Goal: Task Accomplishment & Management: Manage account settings

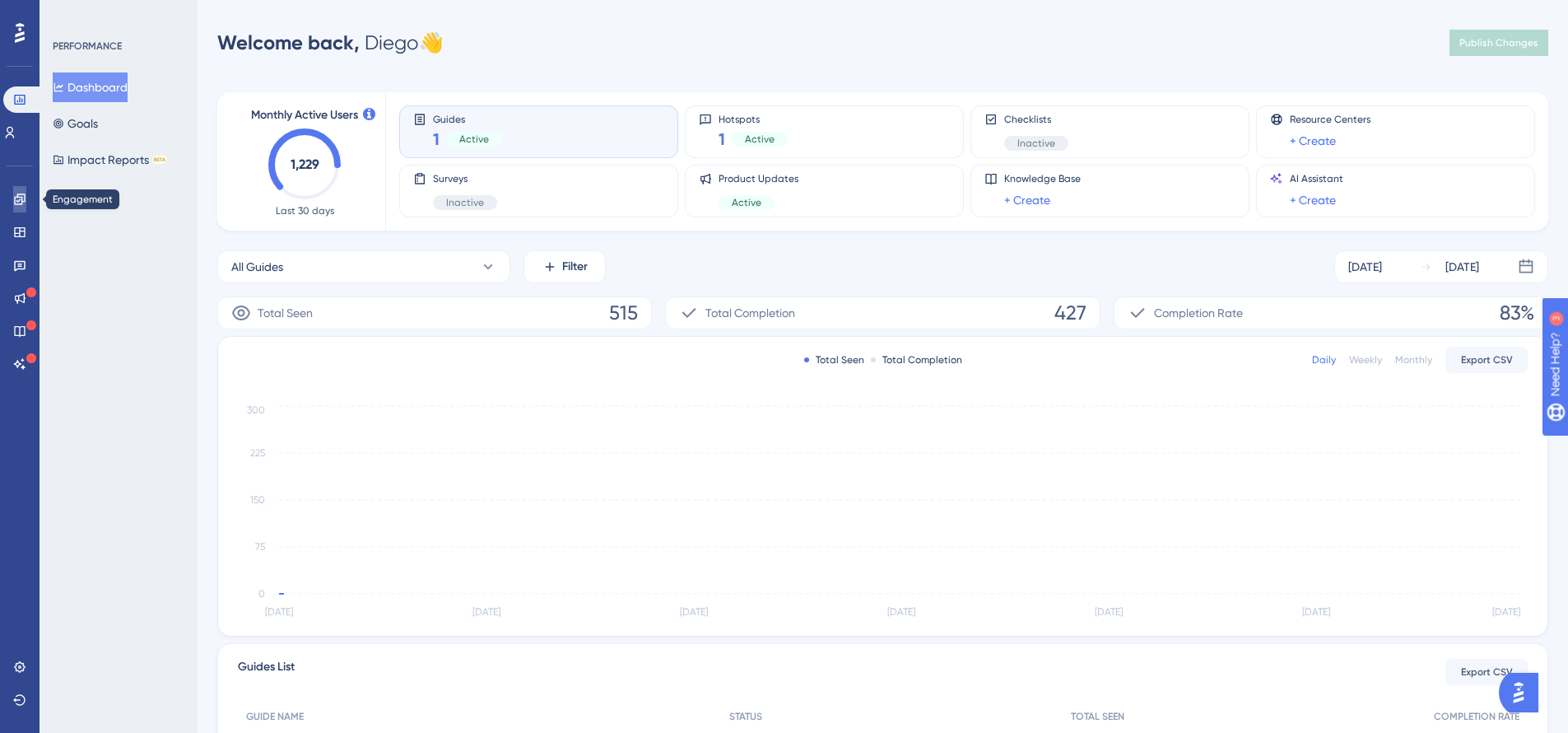
click at [16, 207] on link at bounding box center [19, 199] width 13 height 26
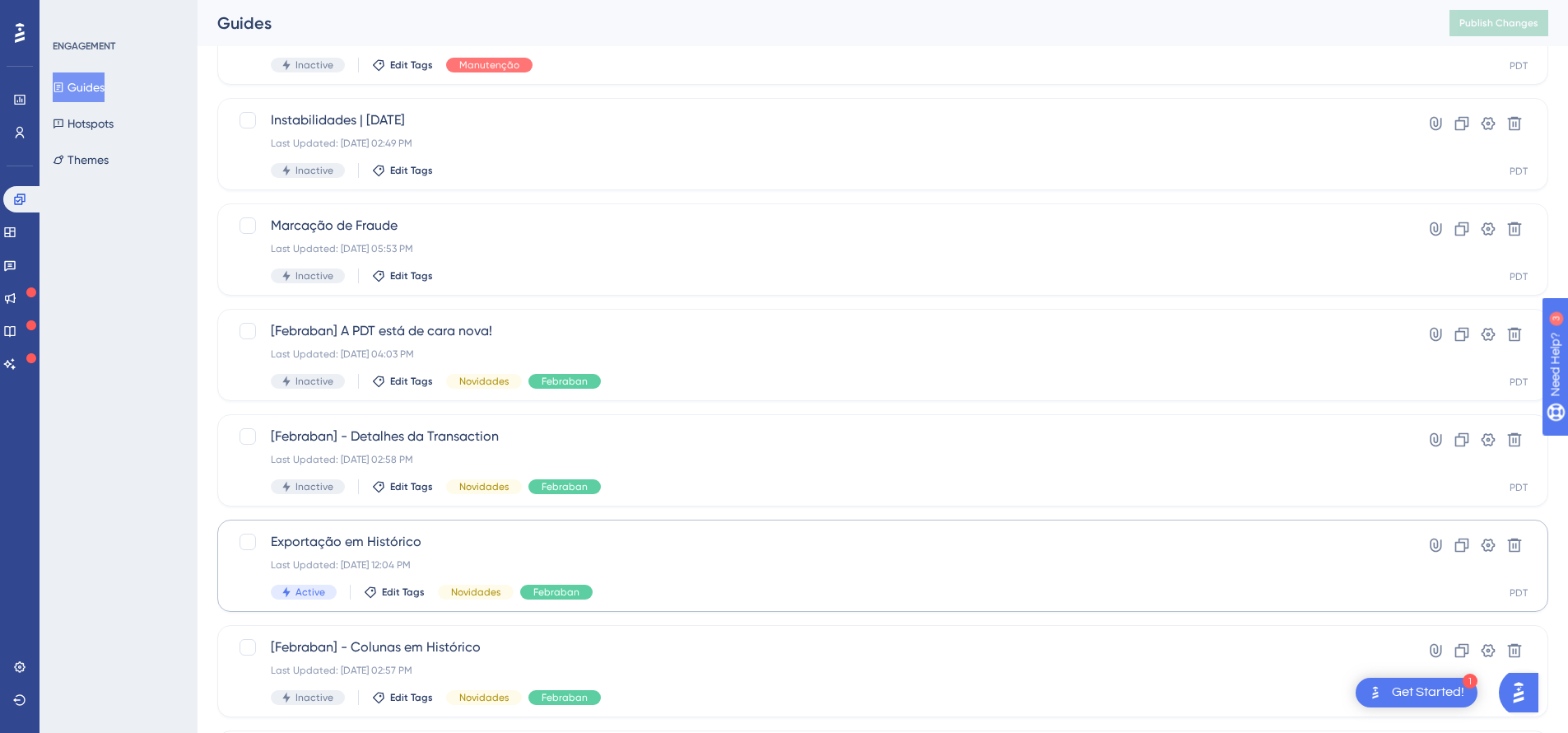
scroll to position [181, 0]
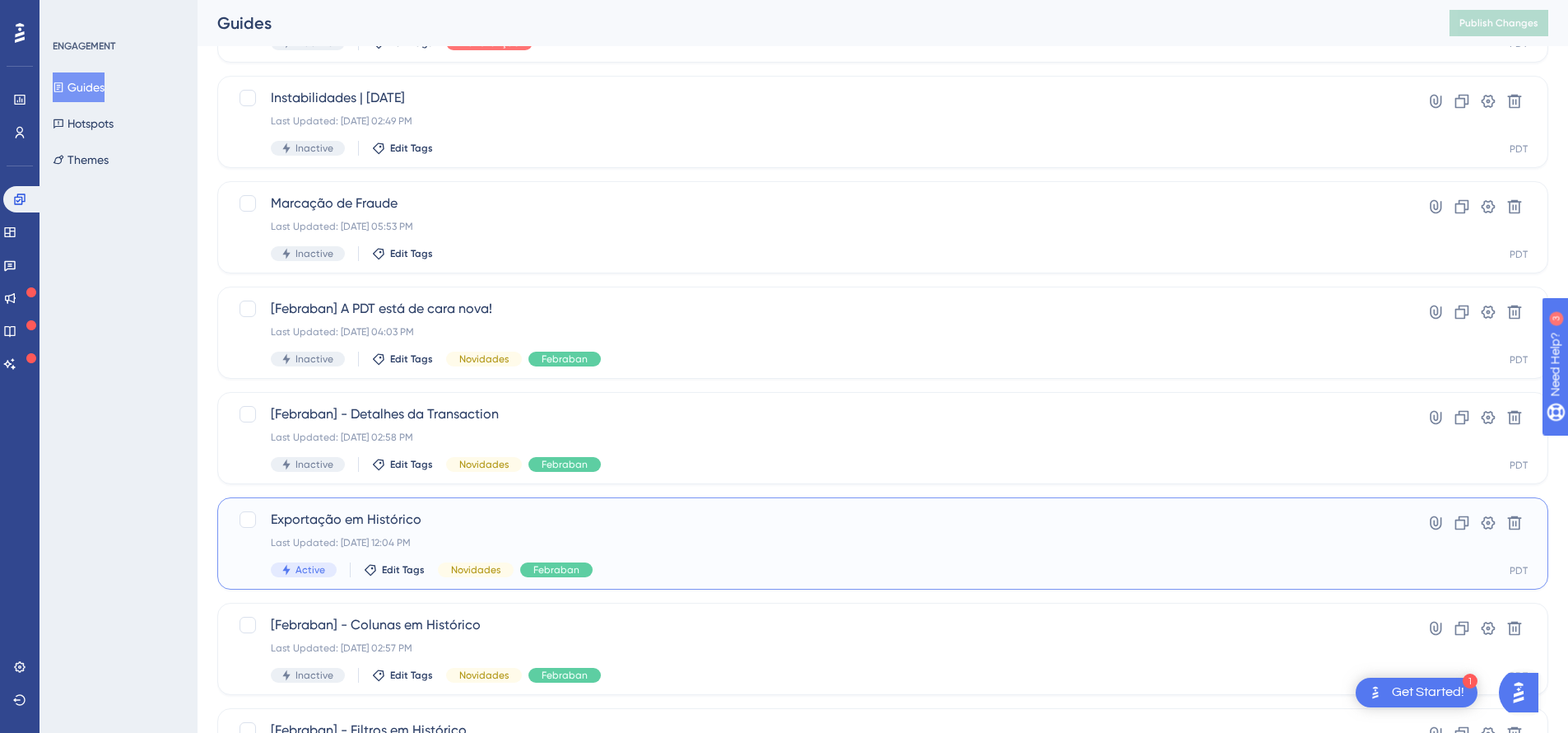
click at [443, 521] on span "Exportação em Histórico" at bounding box center [817, 519] width 1092 height 20
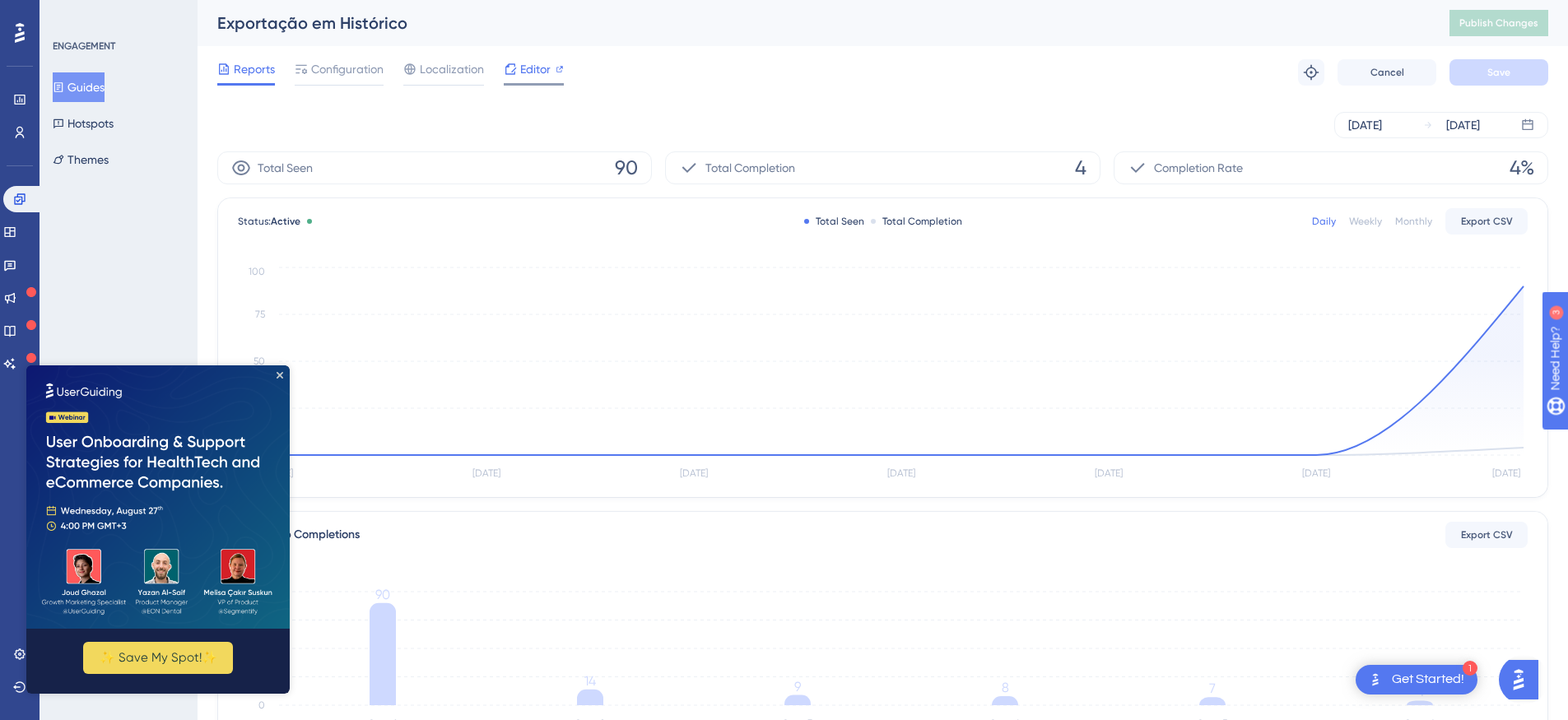
click at [520, 64] on span "Editor" at bounding box center [535, 69] width 30 height 20
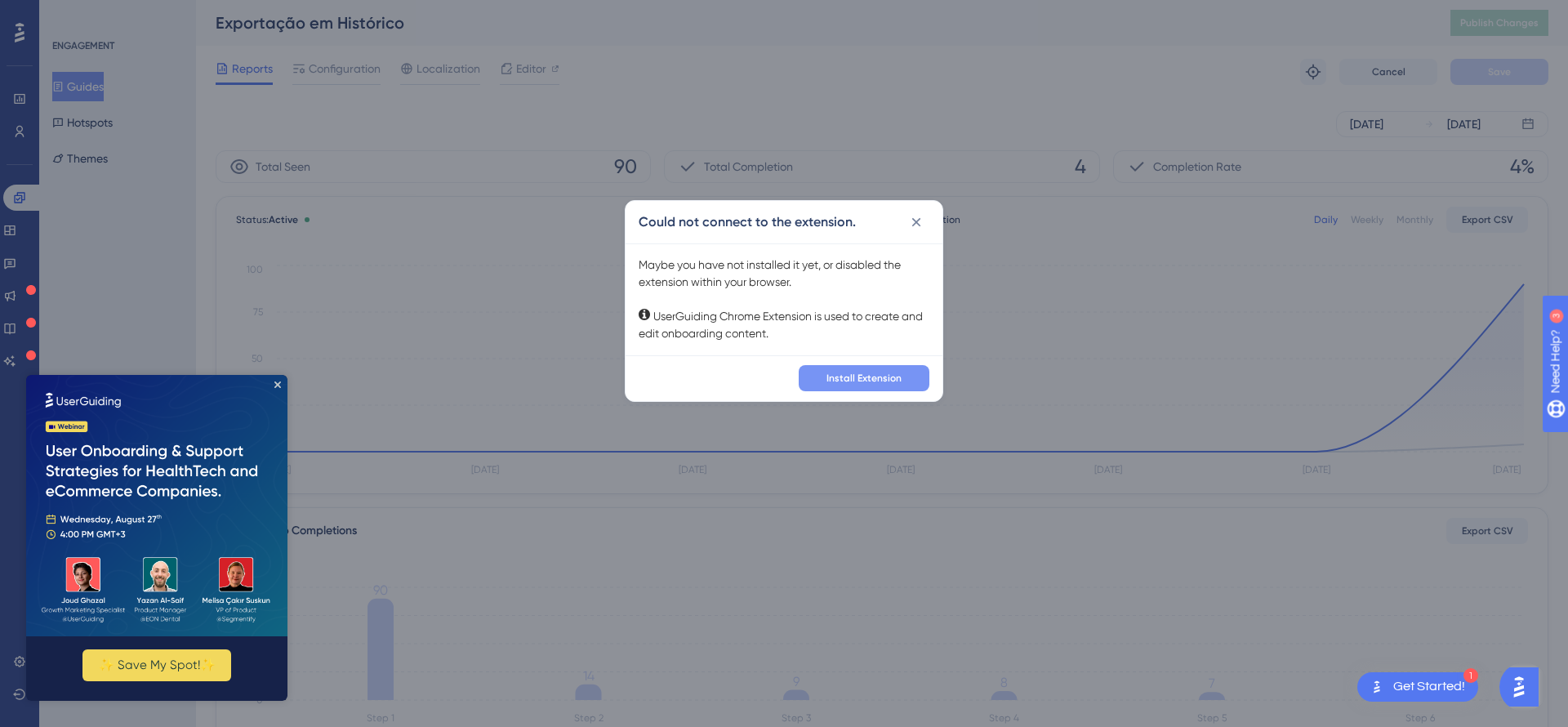
click at [888, 379] on span "Install Extension" at bounding box center [864, 378] width 75 height 13
click at [916, 222] on icon at bounding box center [917, 223] width 9 height 9
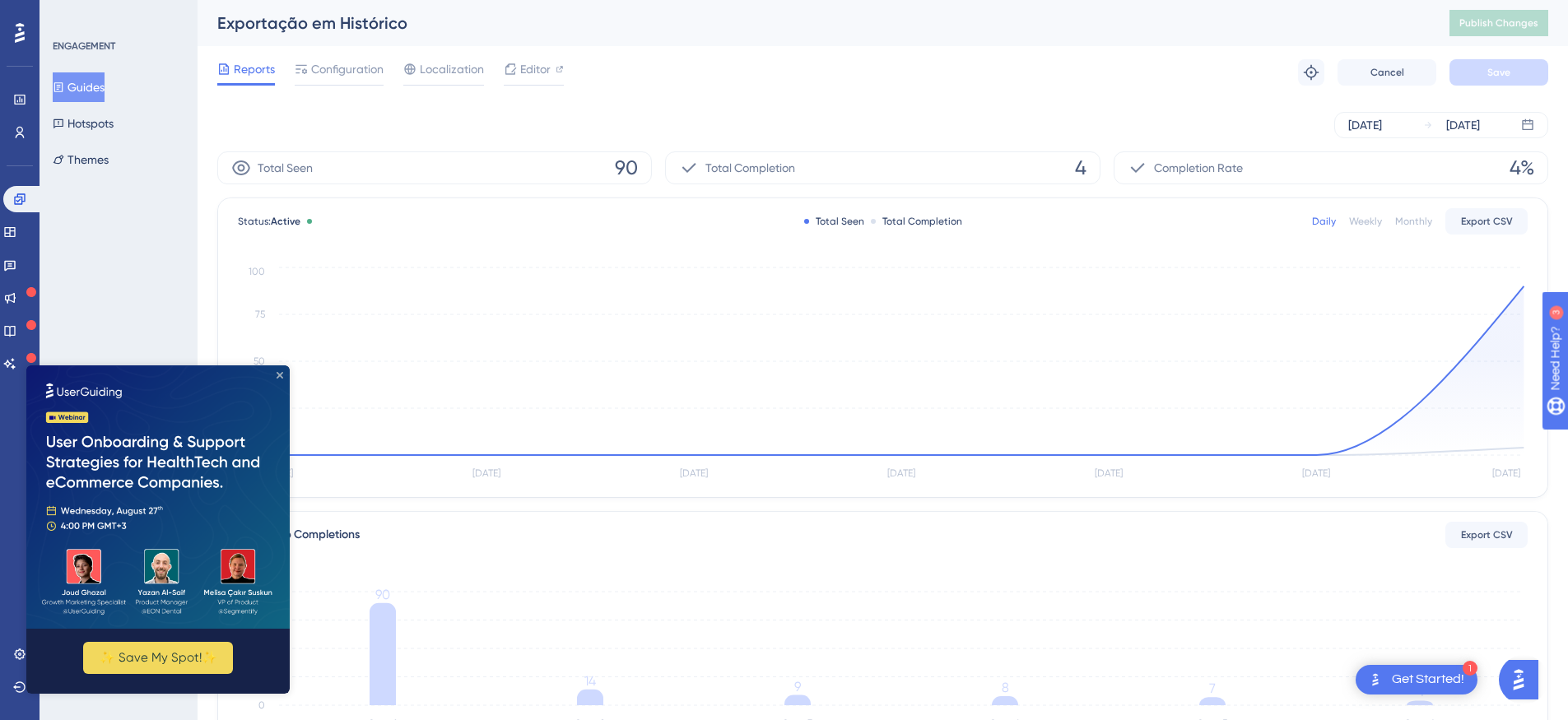
drag, startPoint x: 277, startPoint y: 376, endPoint x: 304, endPoint y: 741, distance: 366.0
click at [277, 376] on icon "Close Preview" at bounding box center [279, 375] width 6 height 6
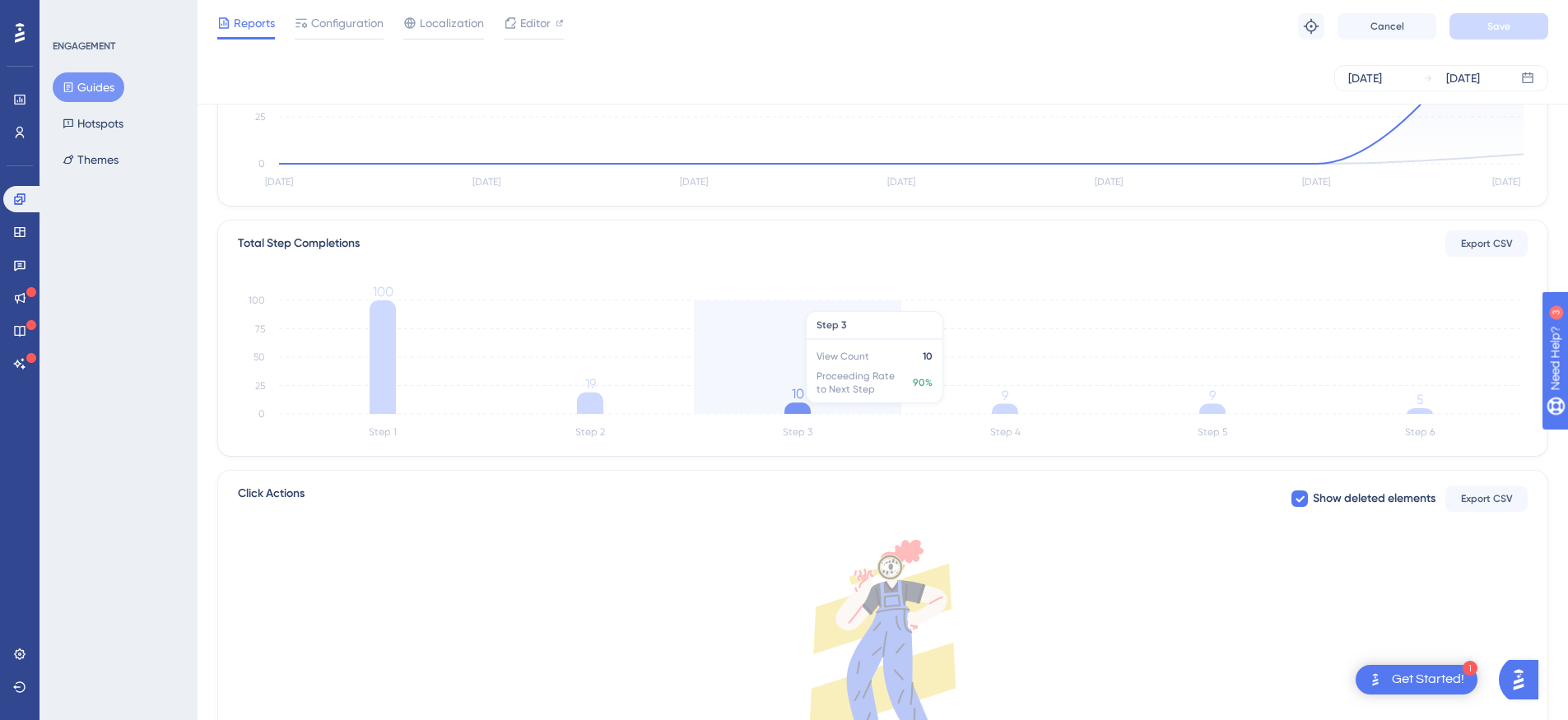
scroll to position [84, 0]
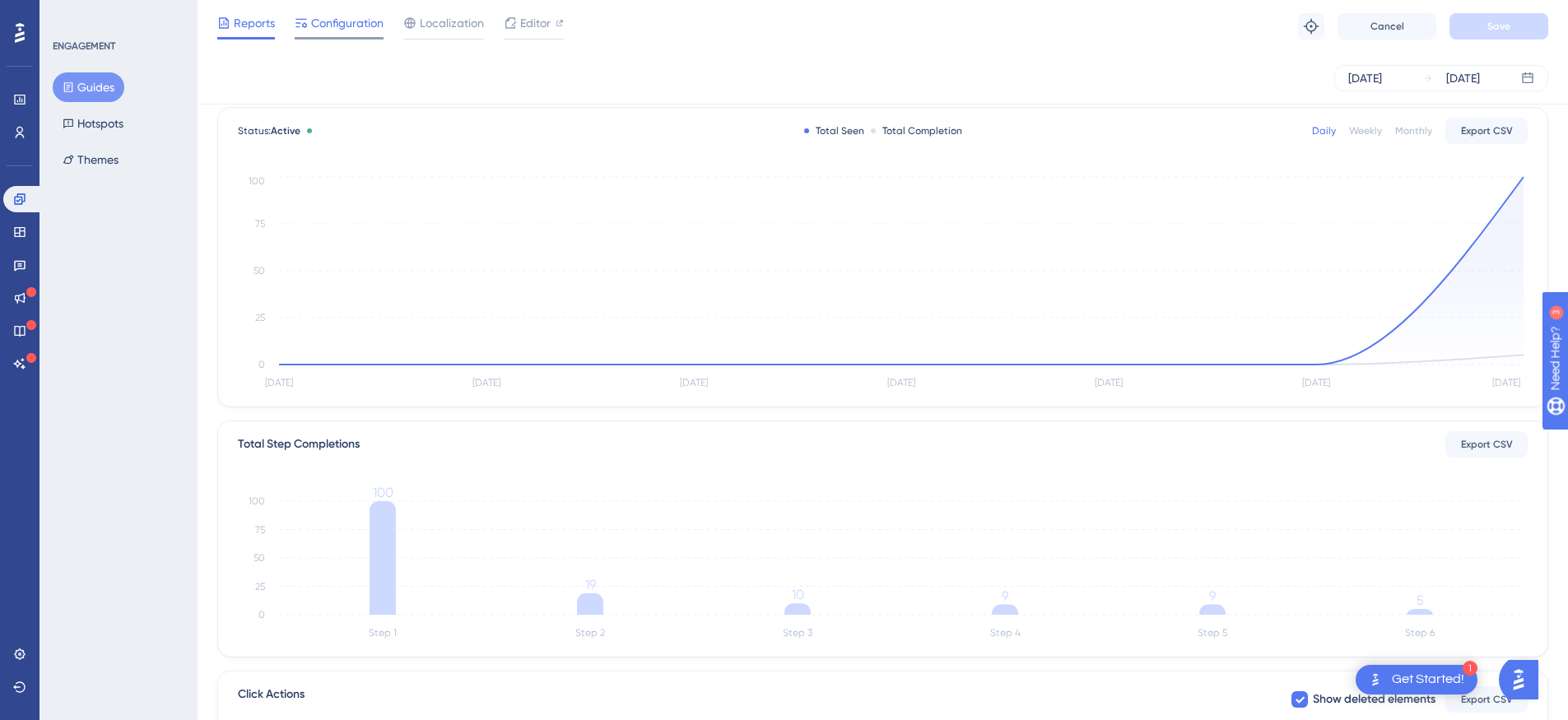
click at [343, 33] on div "Configuration" at bounding box center [339, 26] width 89 height 26
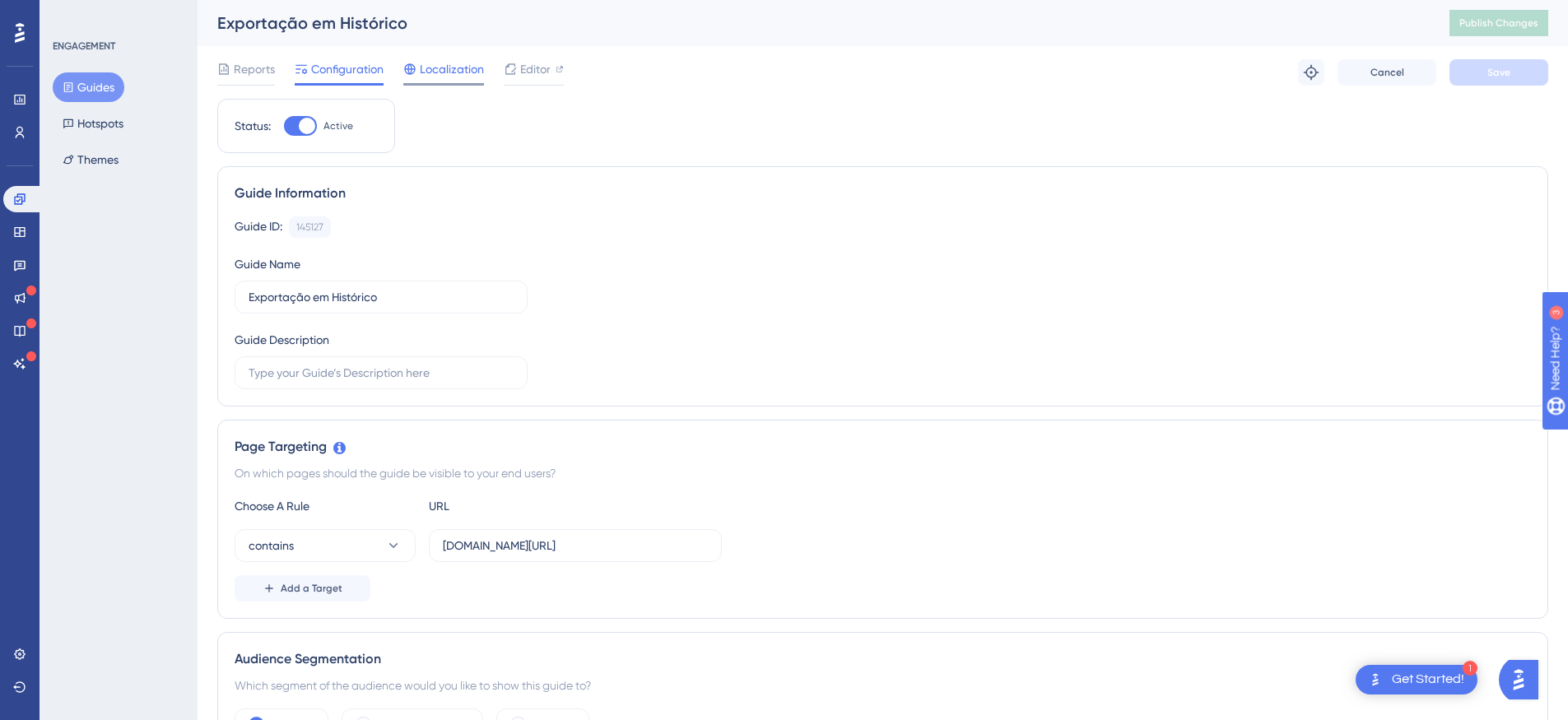
click at [441, 72] on span "Localization" at bounding box center [452, 69] width 64 height 20
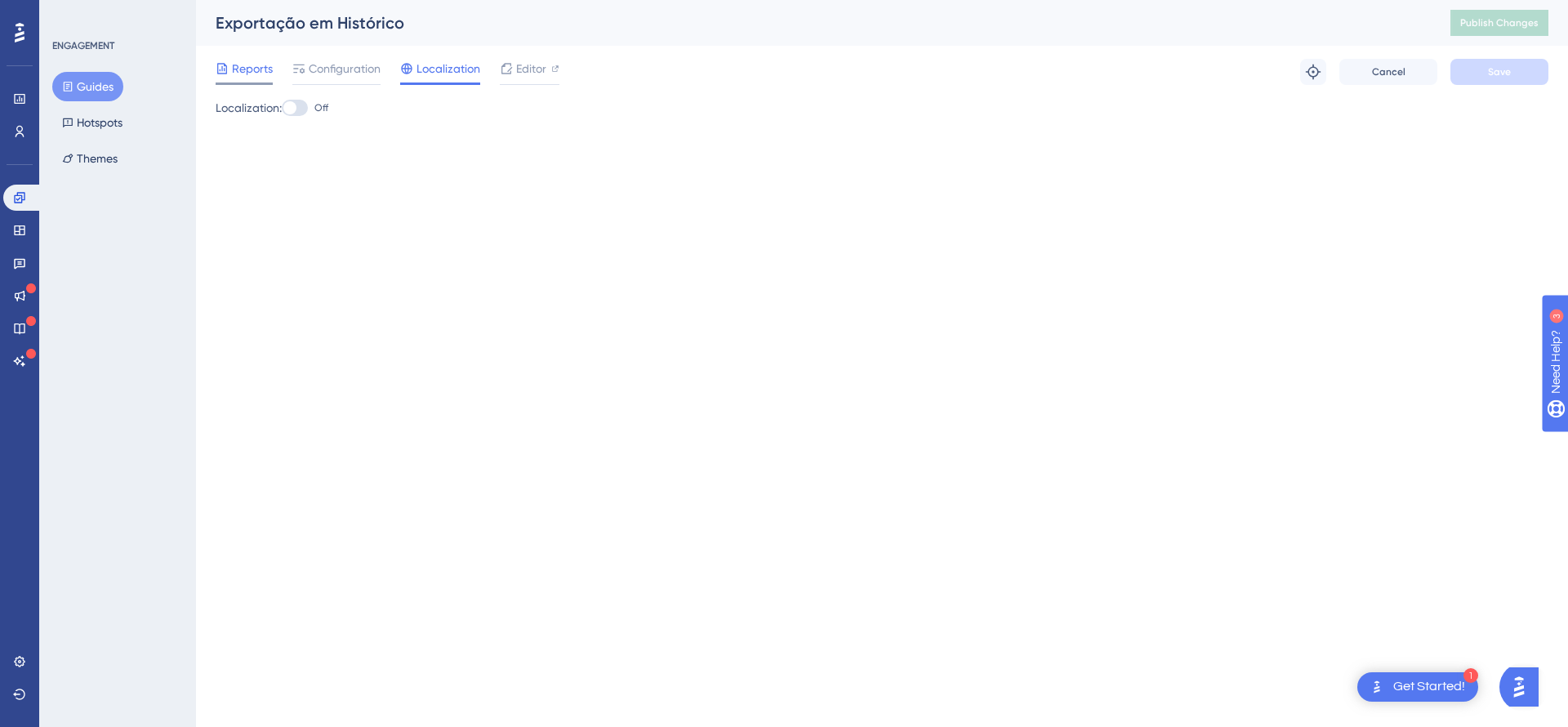
click at [253, 65] on span "Reports" at bounding box center [252, 69] width 41 height 20
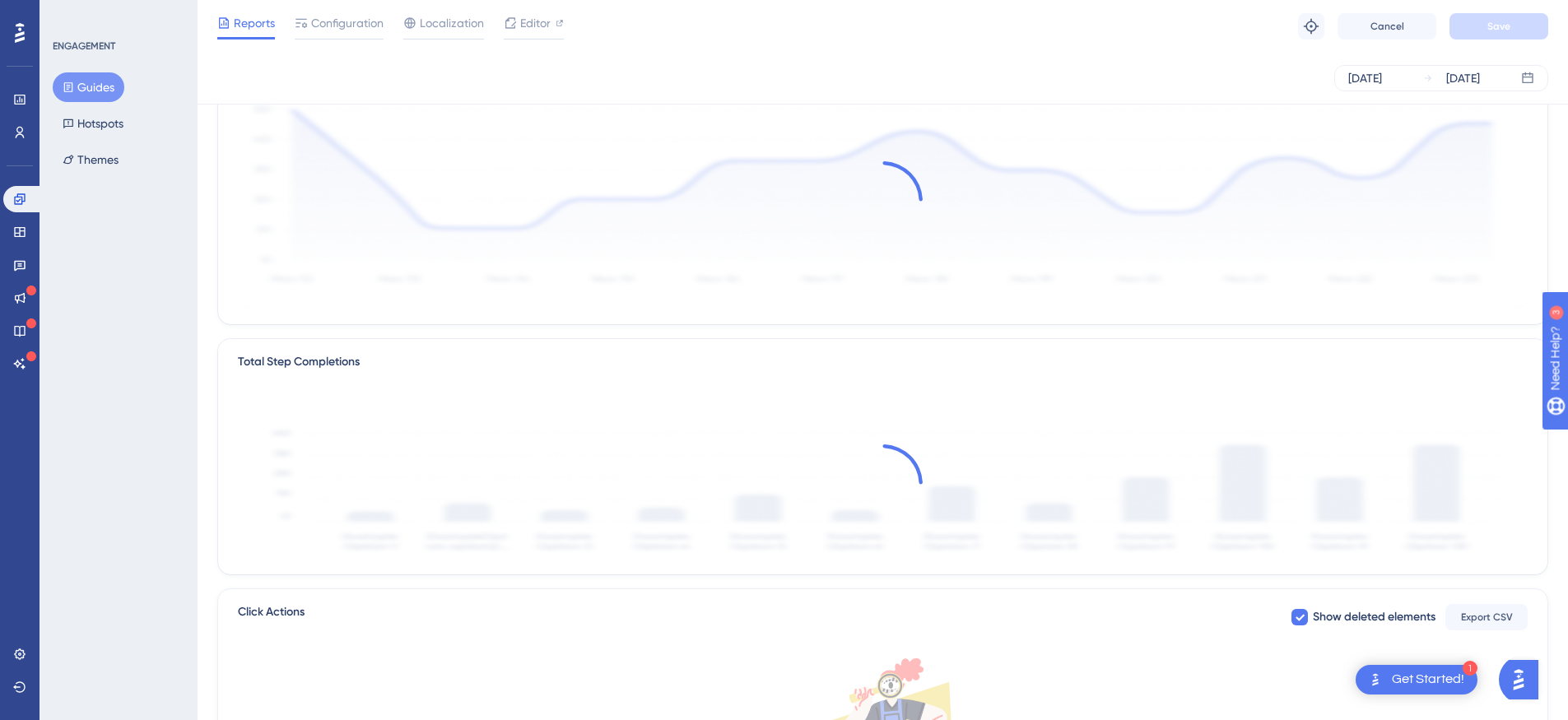
scroll to position [429, 0]
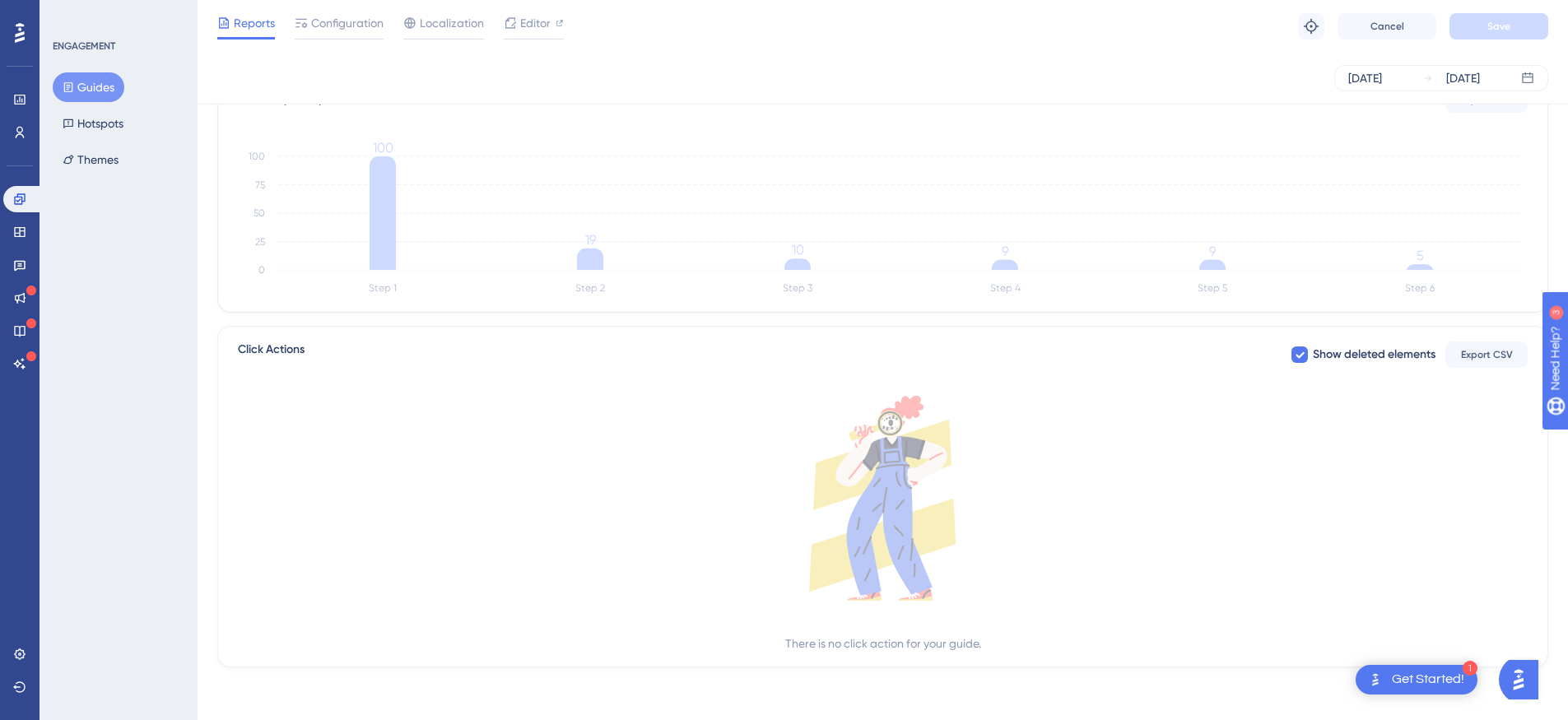
click at [113, 244] on div "ENGAGEMENT Guides Hotspots Themes" at bounding box center [118, 360] width 158 height 720
click at [16, 225] on icon at bounding box center [19, 232] width 13 height 13
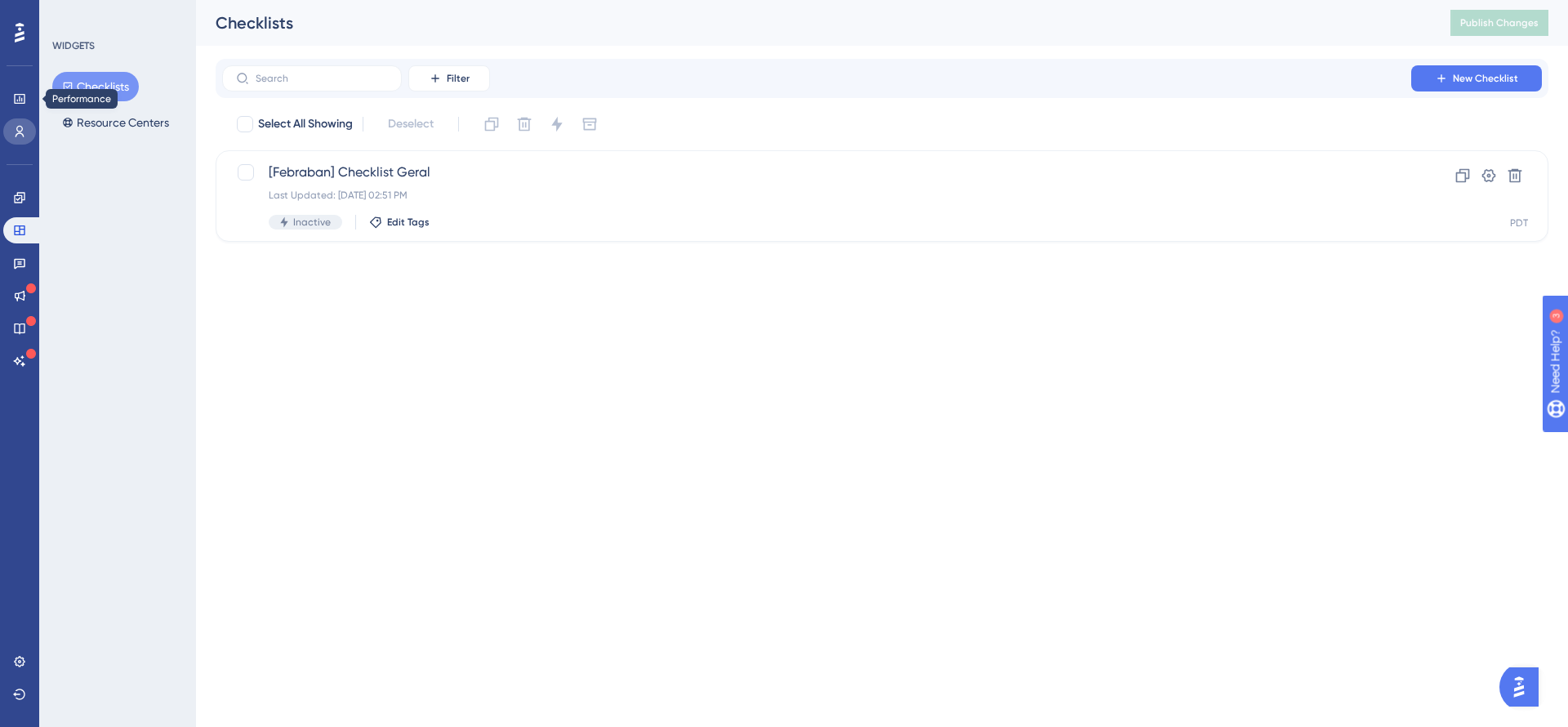
click at [20, 130] on icon at bounding box center [19, 131] width 13 height 13
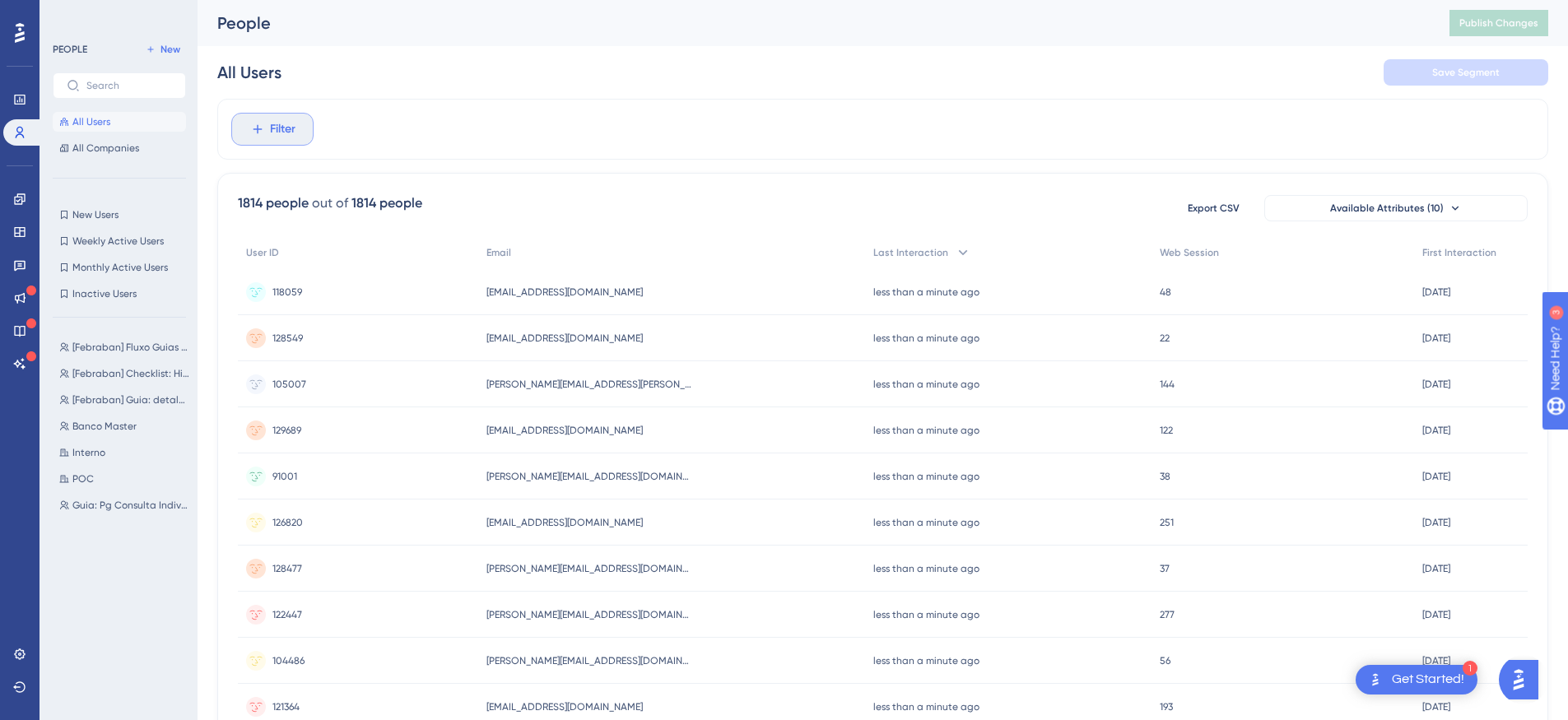
click at [276, 129] on span "Filter" at bounding box center [283, 130] width 26 height 20
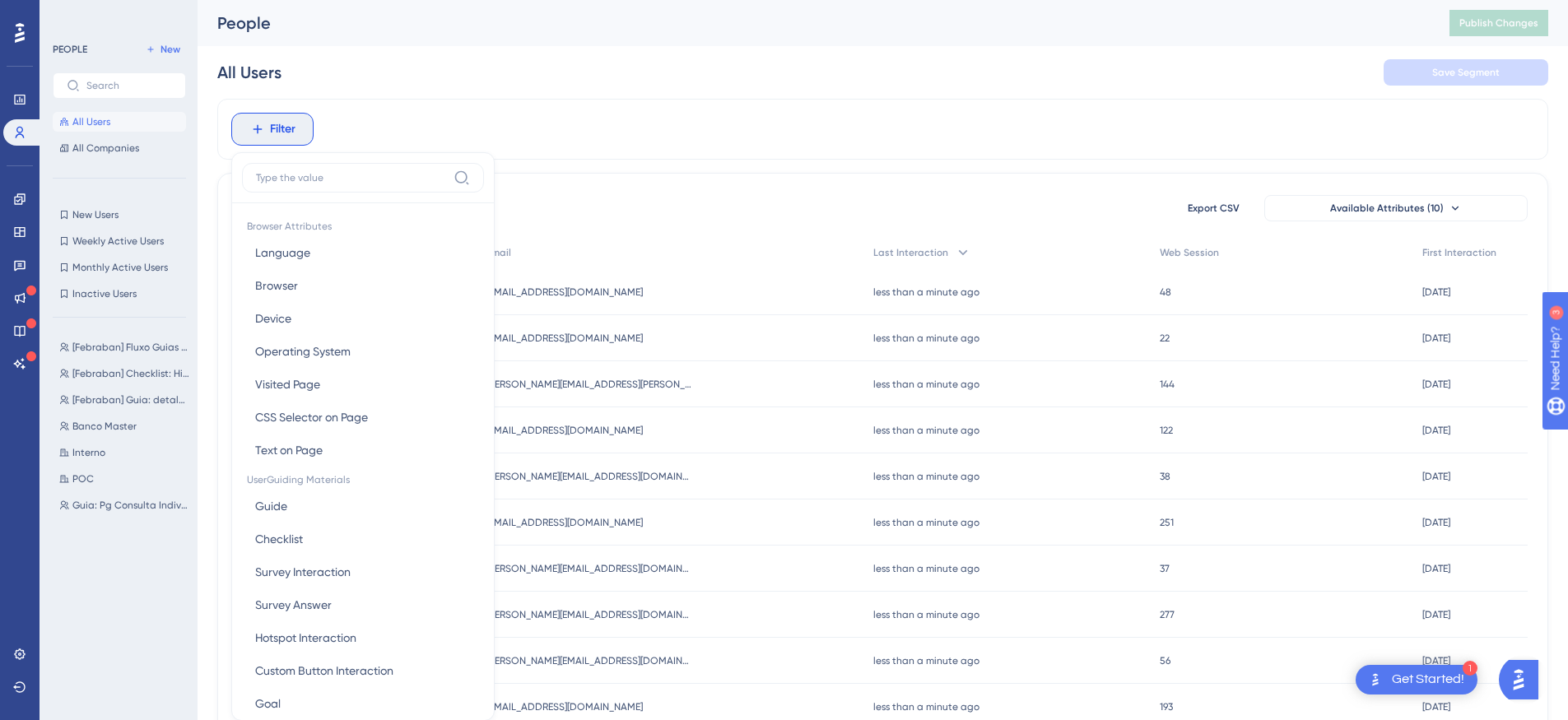
scroll to position [77, 0]
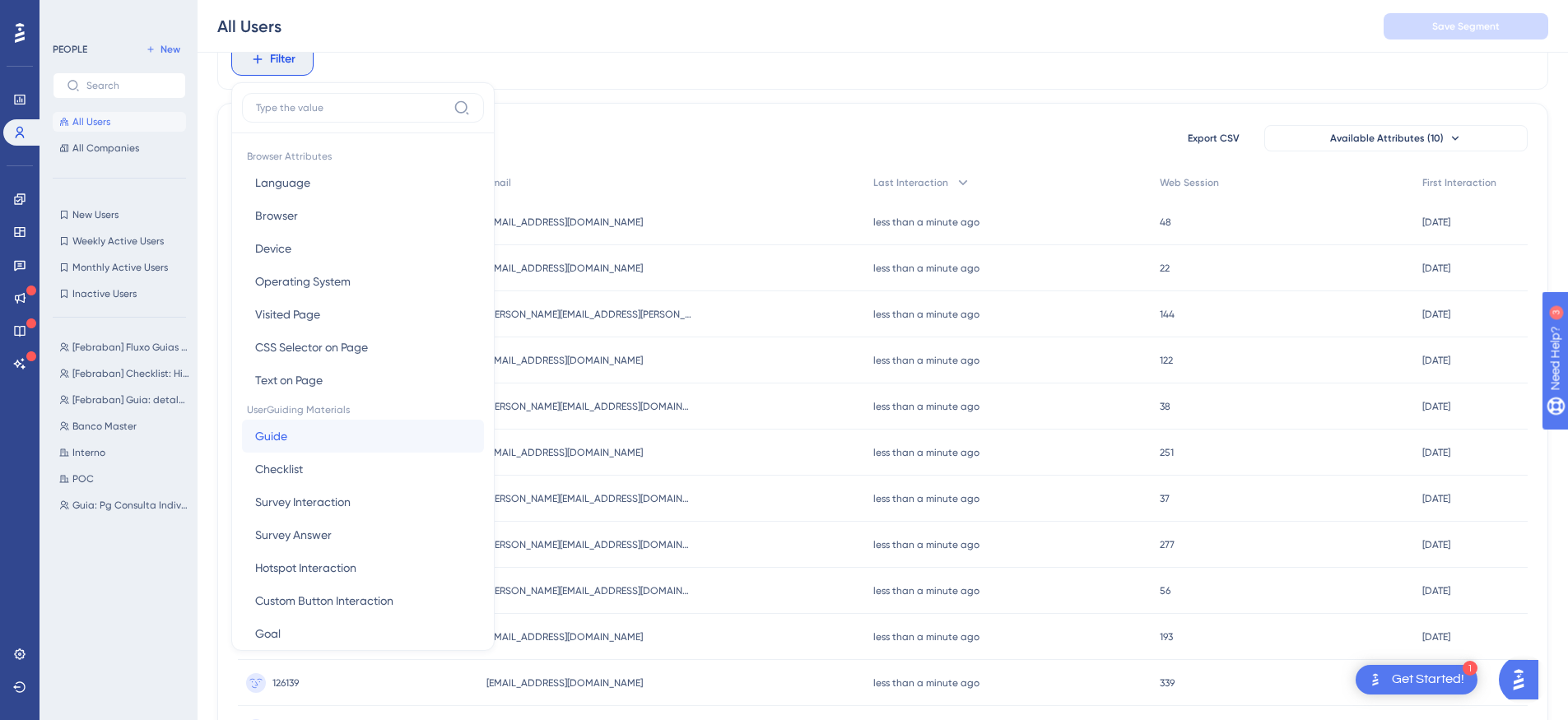
click at [288, 435] on button "Guide Guide" at bounding box center [362, 436] width 242 height 33
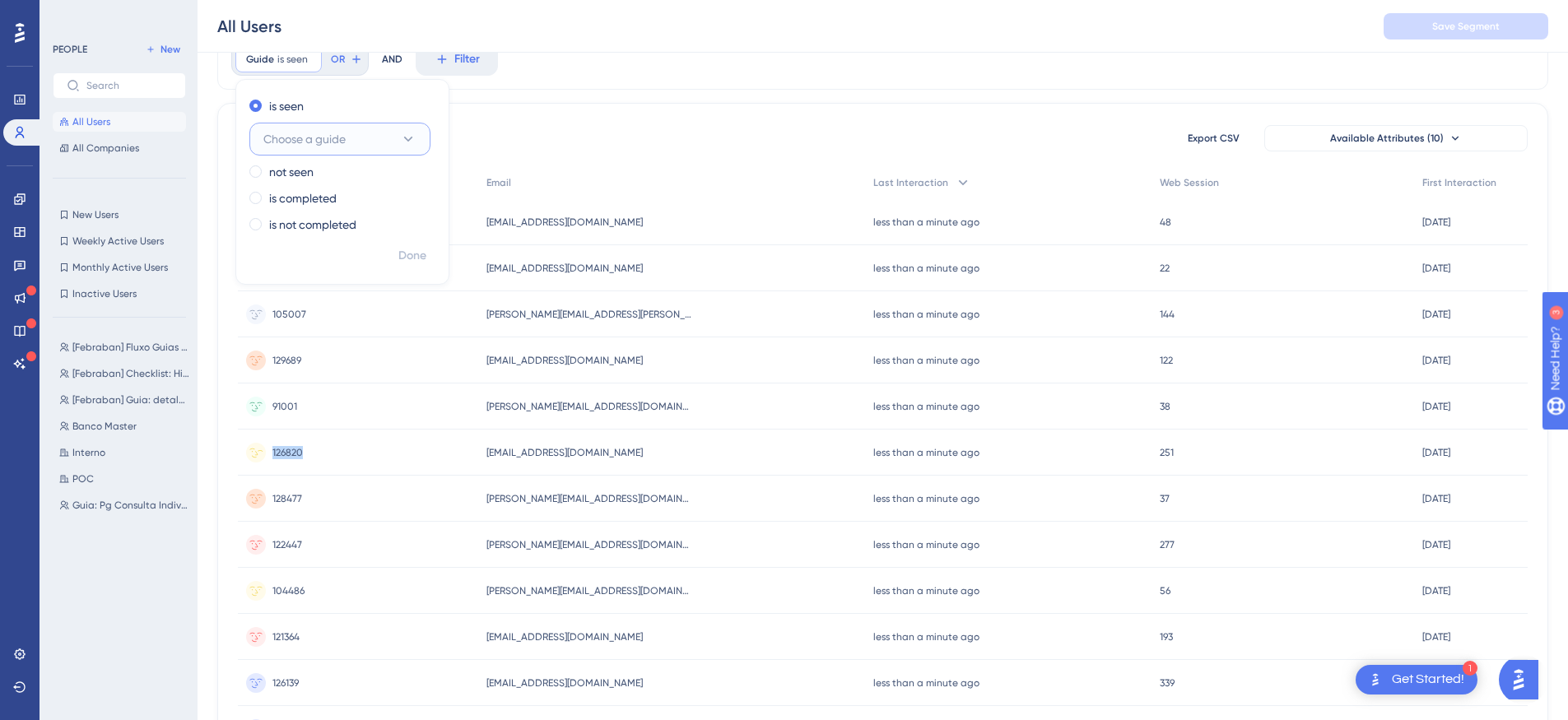
click at [288, 435] on div "126820 126820" at bounding box center [287, 453] width 30 height 46
click at [274, 61] on span "Filter" at bounding box center [283, 59] width 26 height 20
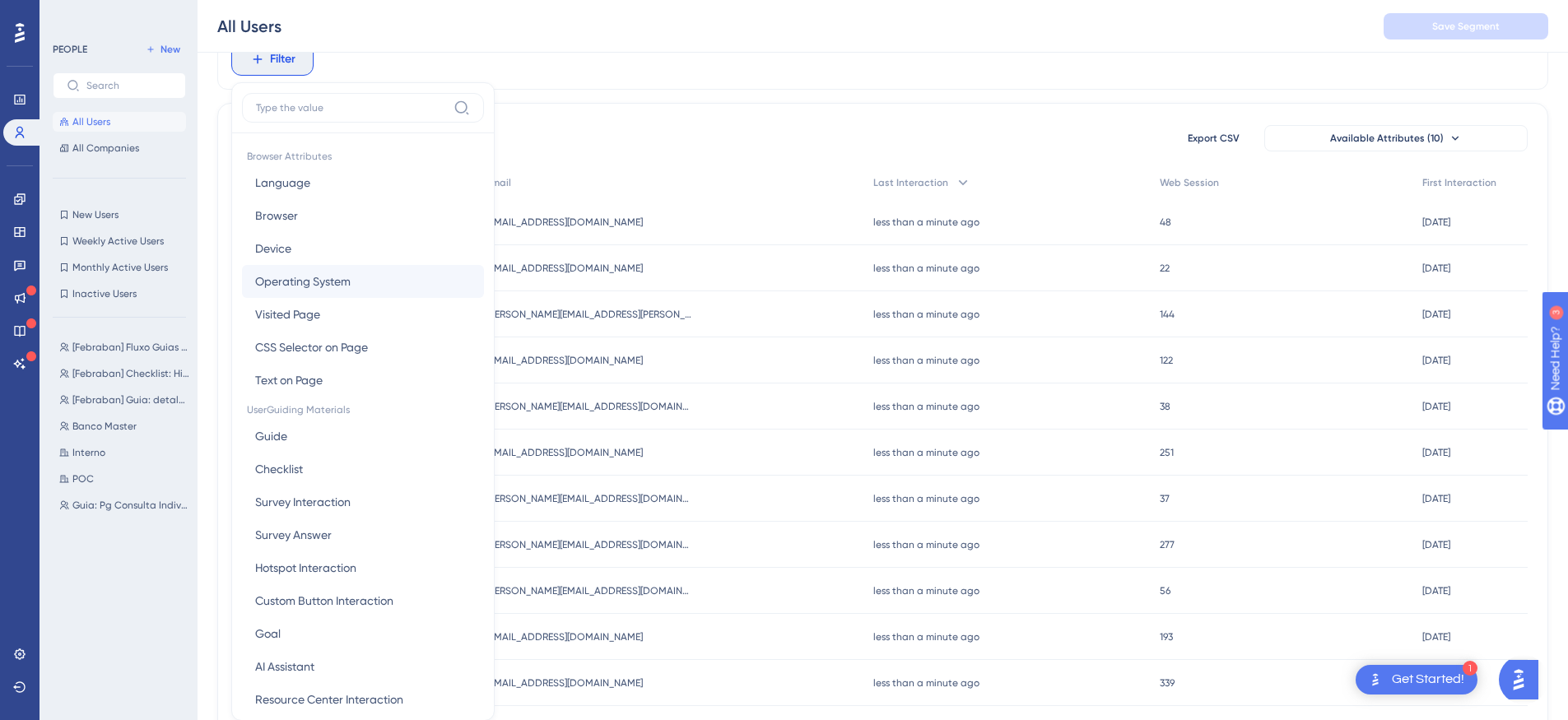
scroll to position [119, 0]
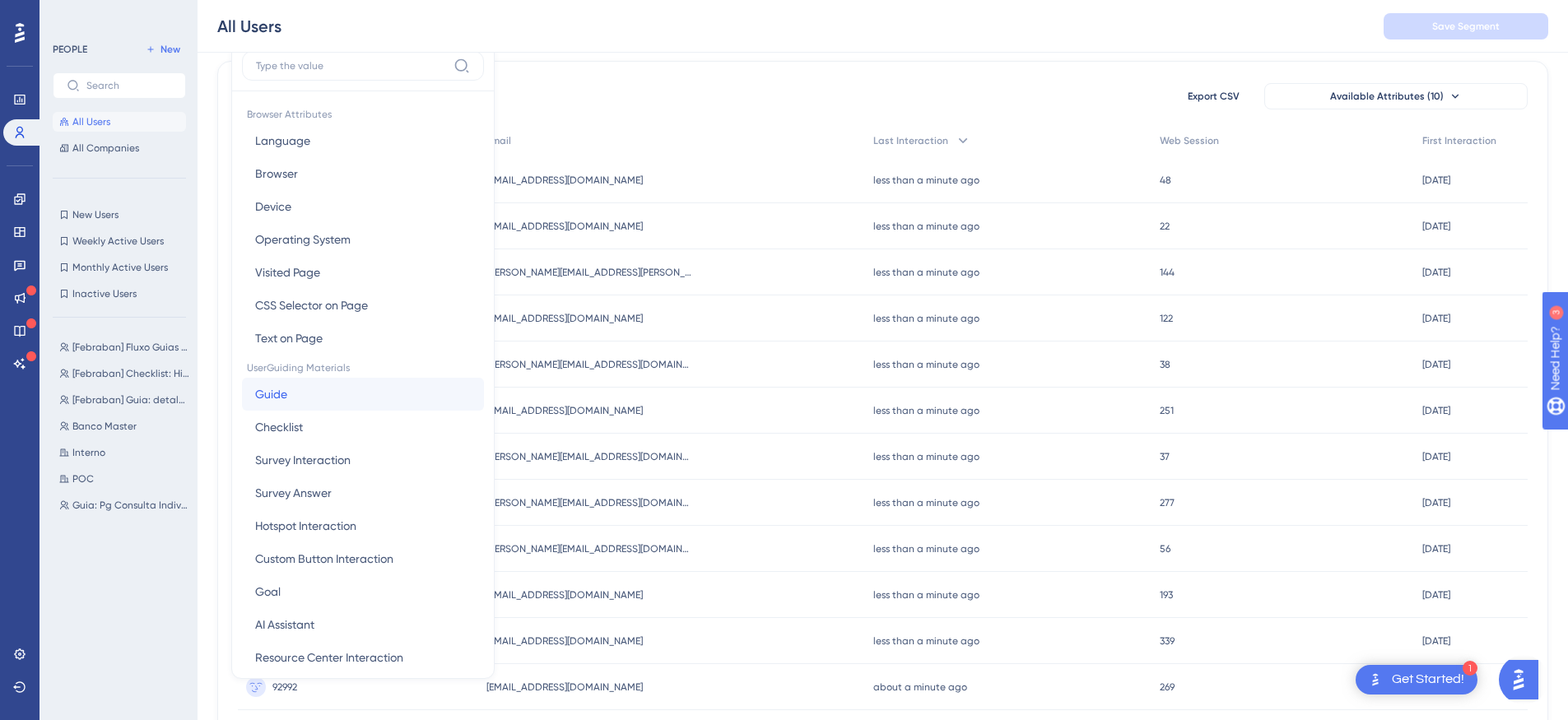
click at [289, 390] on button "Guide Guide" at bounding box center [362, 394] width 242 height 33
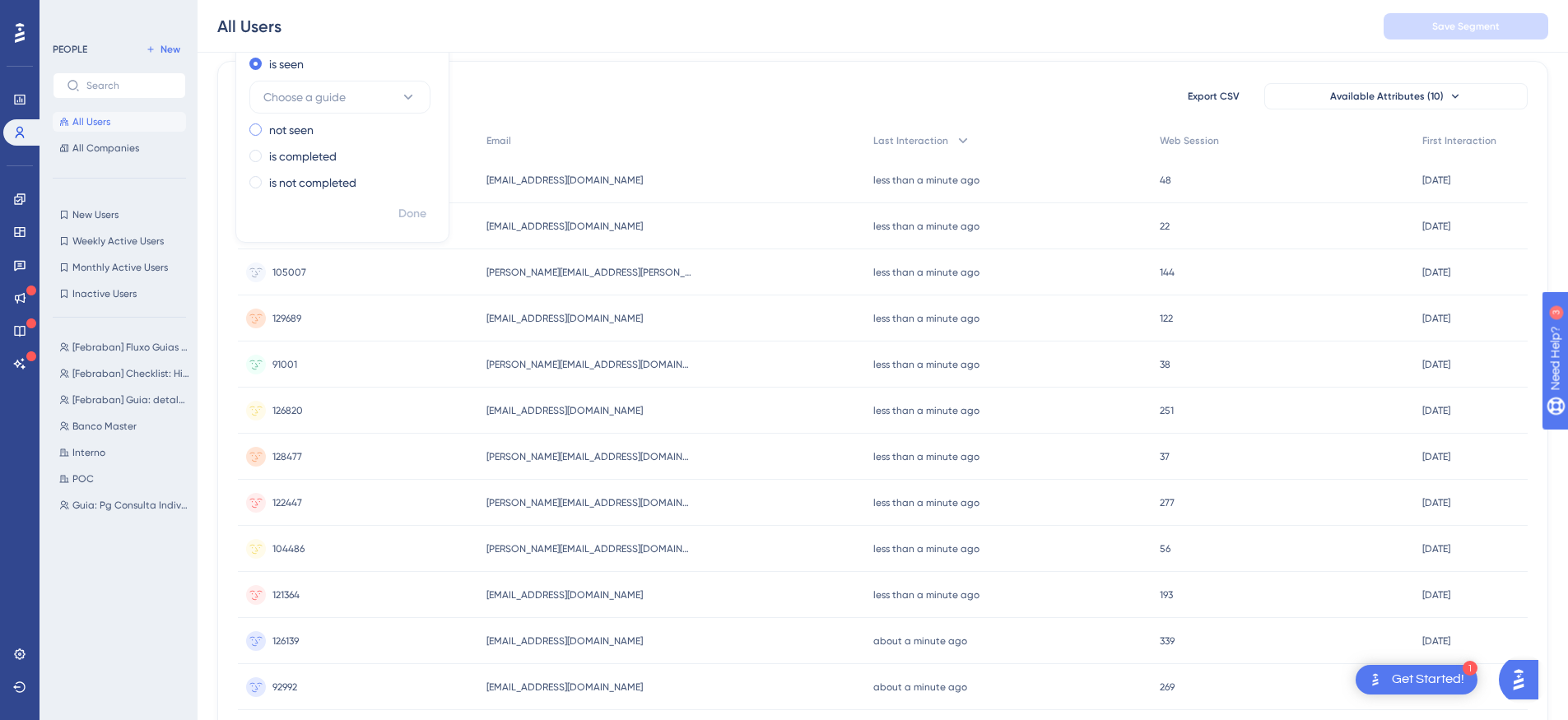
click at [276, 132] on label "not seen" at bounding box center [291, 130] width 45 height 20
click at [385, 116] on button "Choose a guide" at bounding box center [340, 123] width 181 height 33
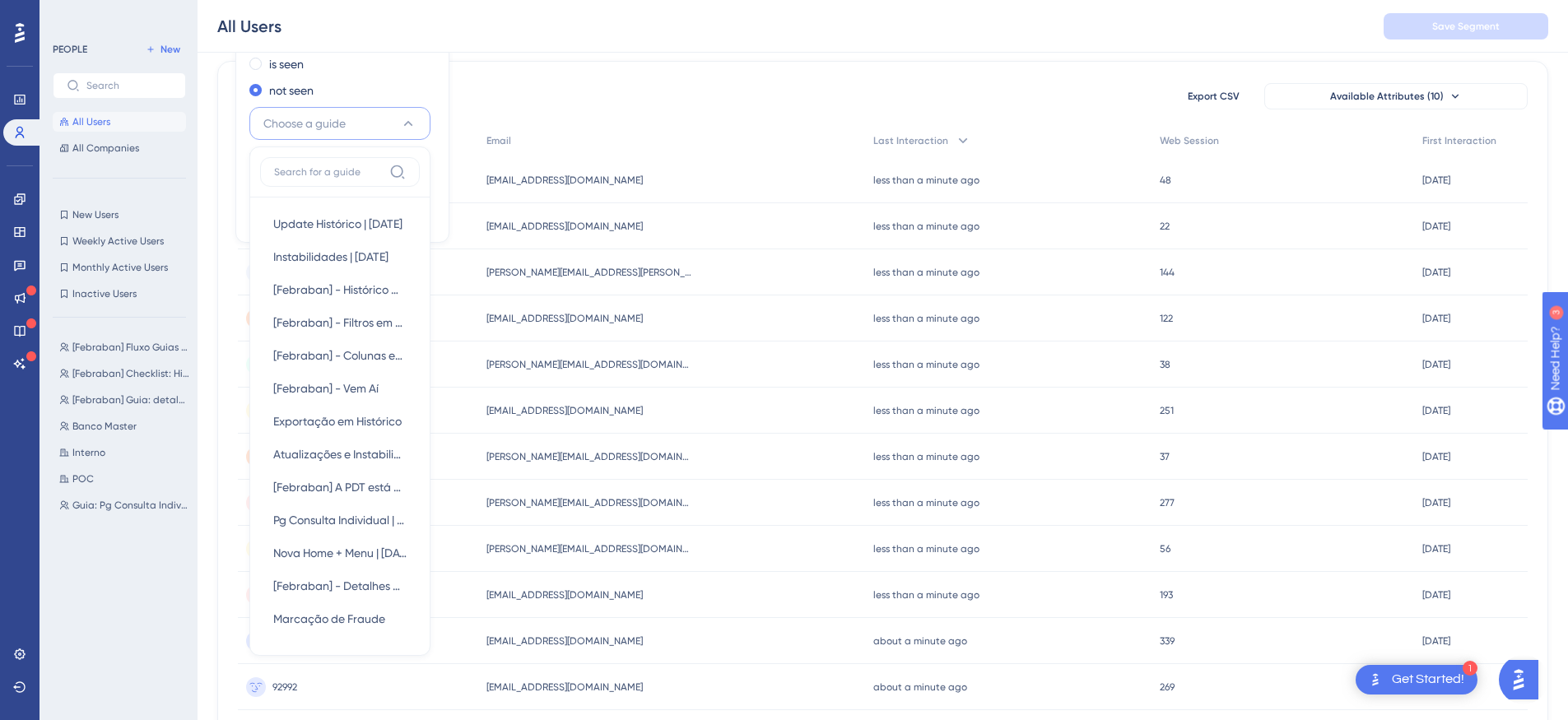
scroll to position [159, 0]
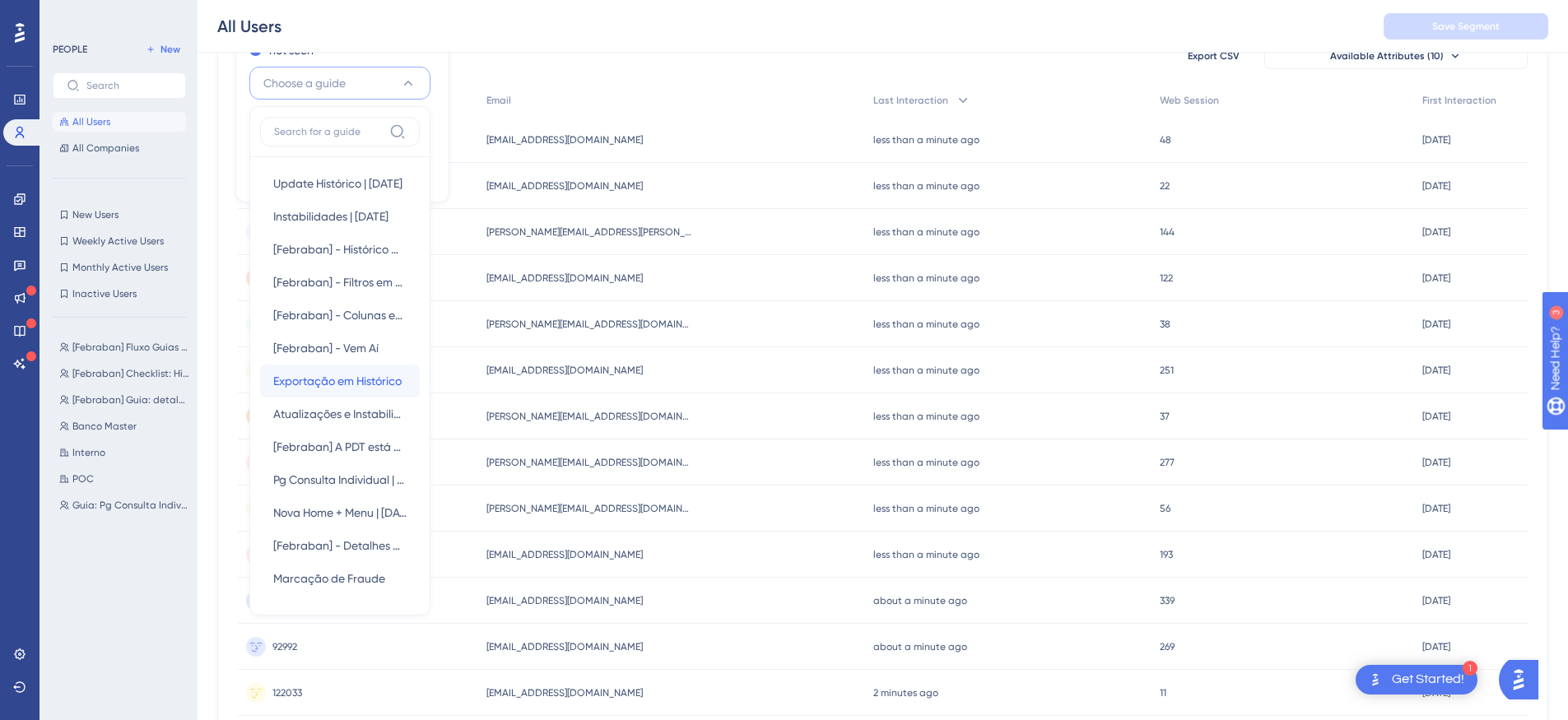
click at [356, 392] on div "Exportação em Histórico Exportação em Histórico" at bounding box center [340, 381] width 133 height 33
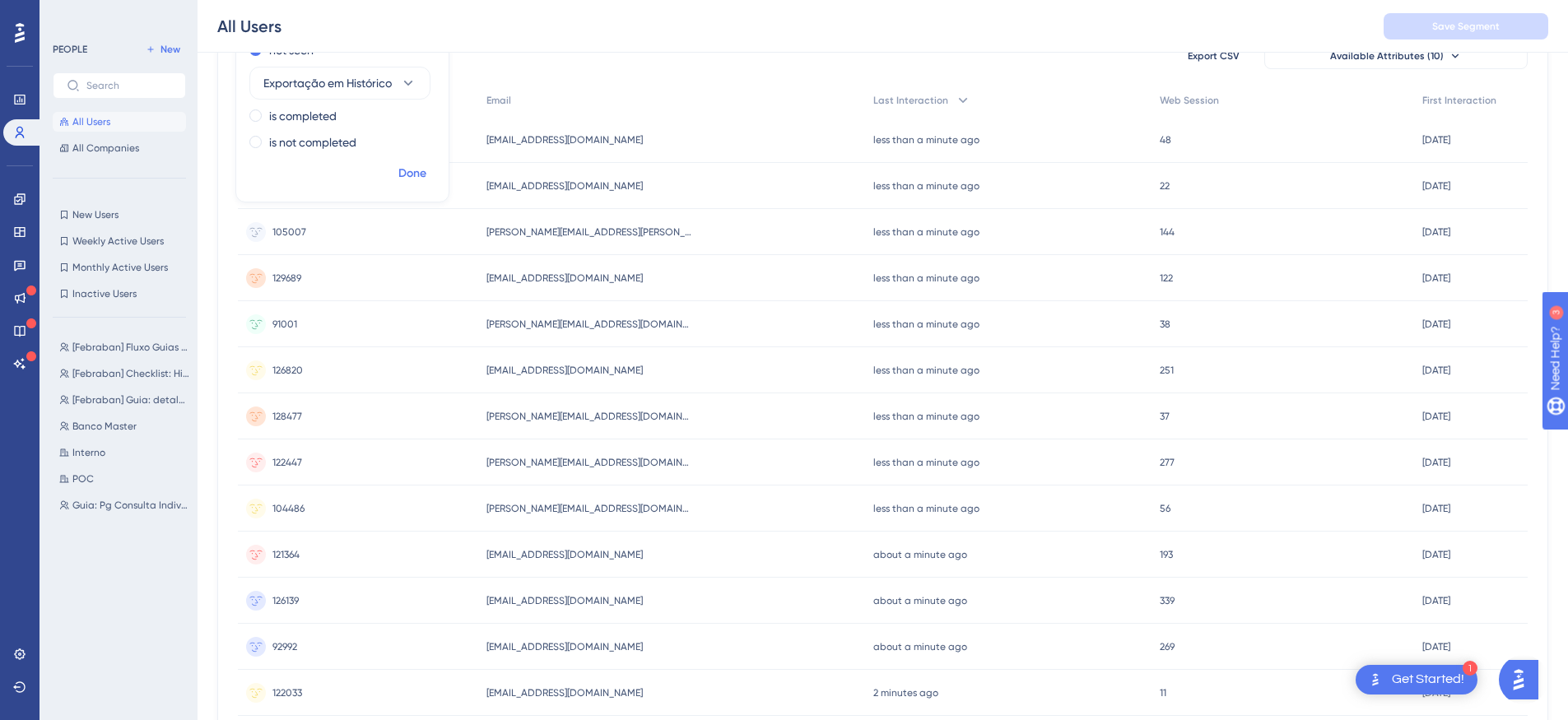
click at [420, 169] on span "Done" at bounding box center [412, 173] width 28 height 20
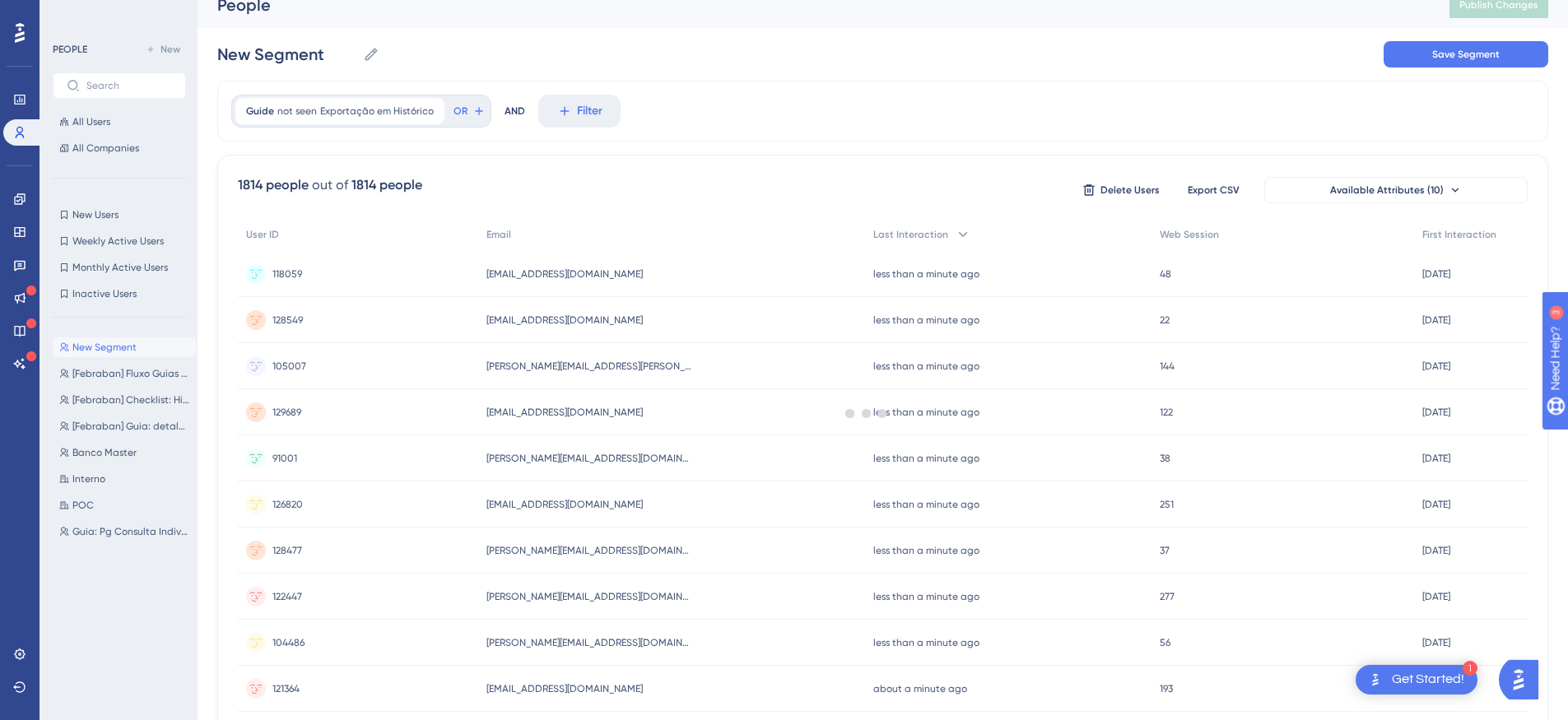
scroll to position [0, 0]
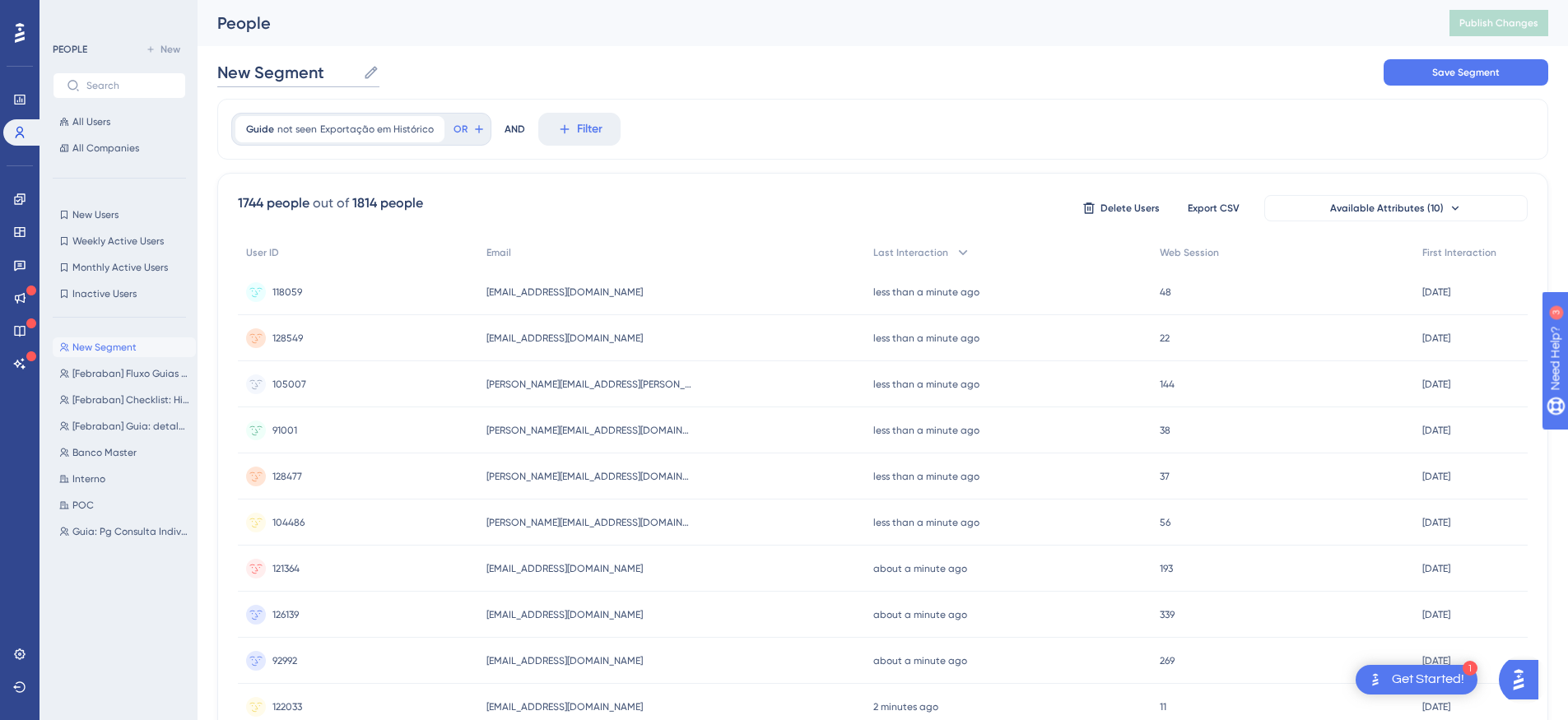
click at [301, 77] on input "New Segment" at bounding box center [287, 72] width 139 height 23
type input "Não viu guia de exportação"
click at [1441, 63] on button "Save Segment" at bounding box center [1466, 72] width 164 height 26
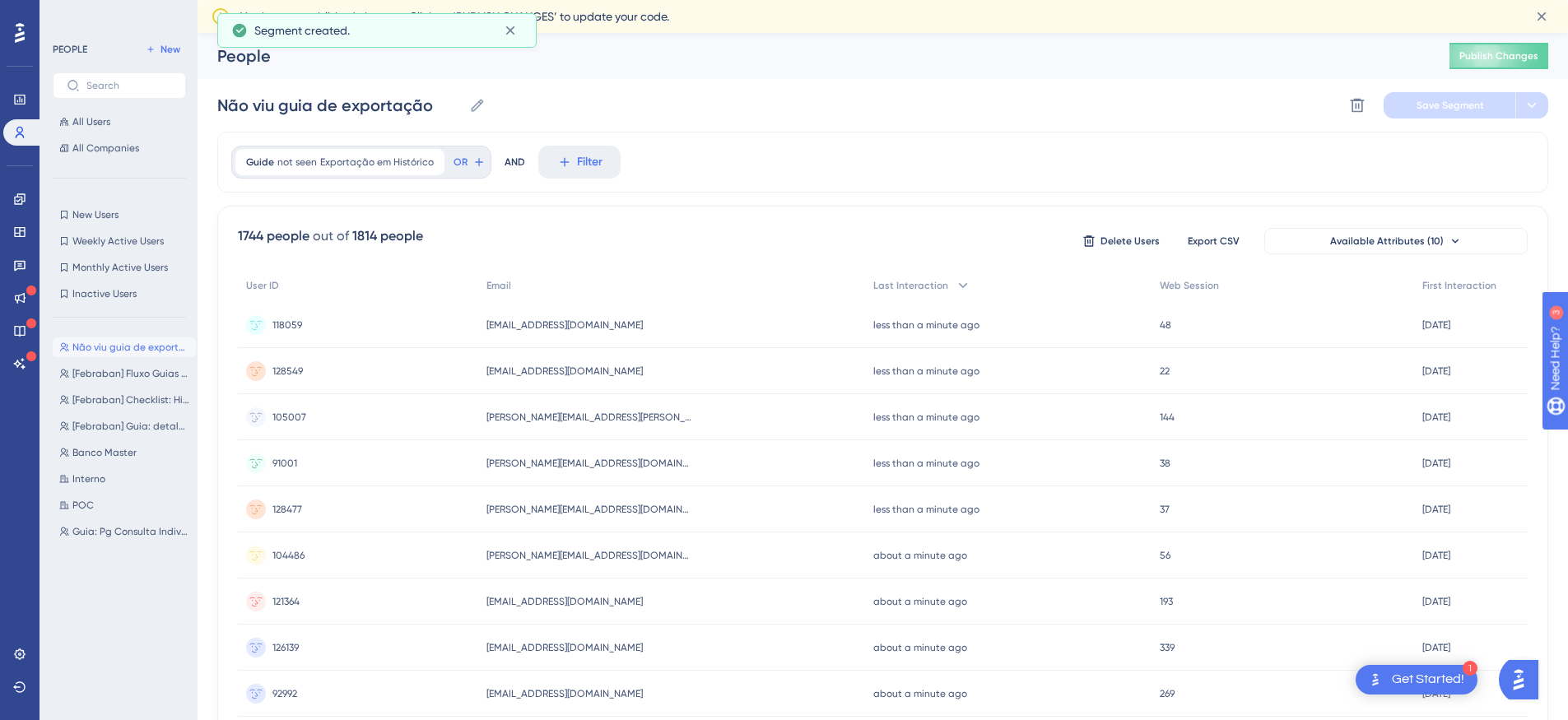
click at [754, 110] on div "Não viu guia de exportação Não viu guia de exportação Delete Segment Save Segme…" at bounding box center [883, 106] width 1331 height 53
click at [518, 29] on button at bounding box center [510, 30] width 26 height 26
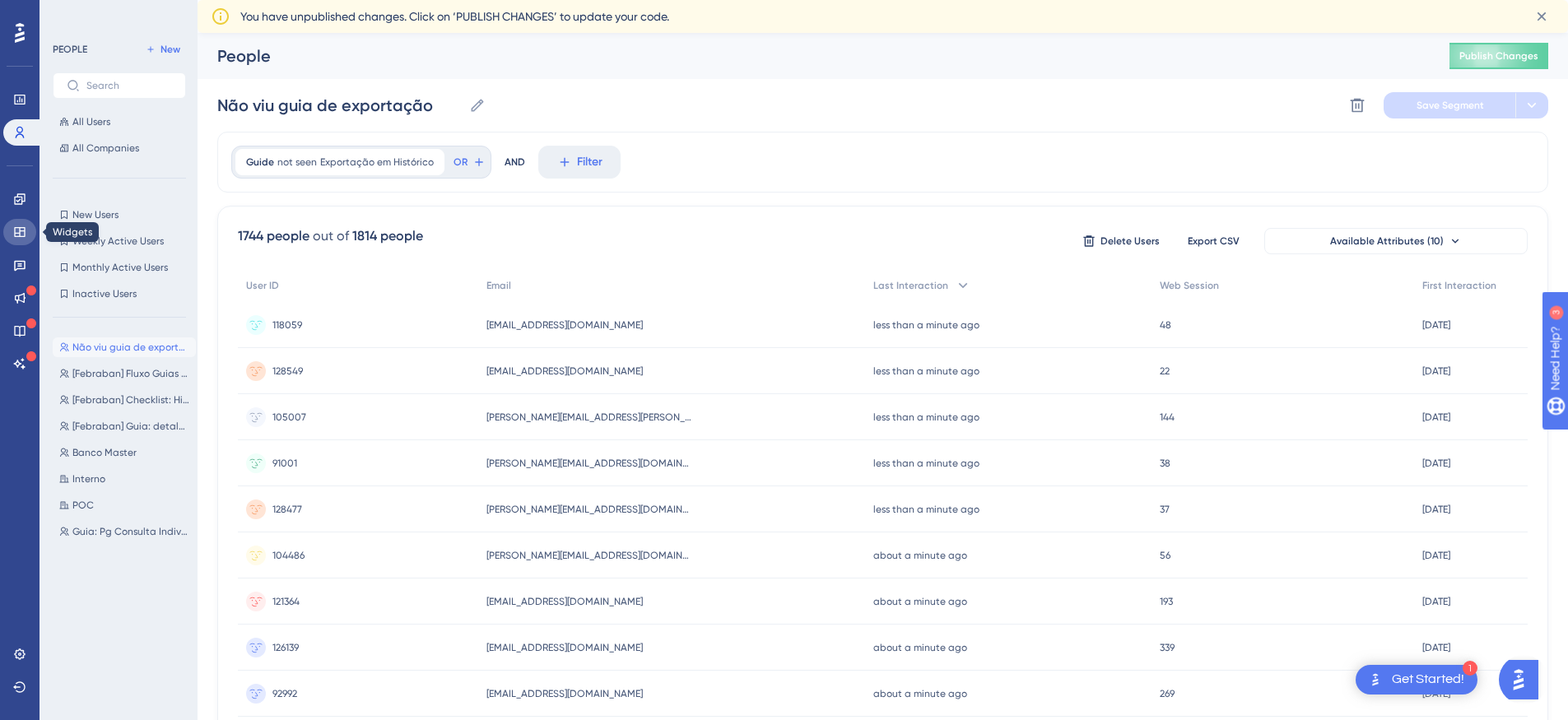
click at [22, 233] on icon at bounding box center [19, 232] width 13 height 13
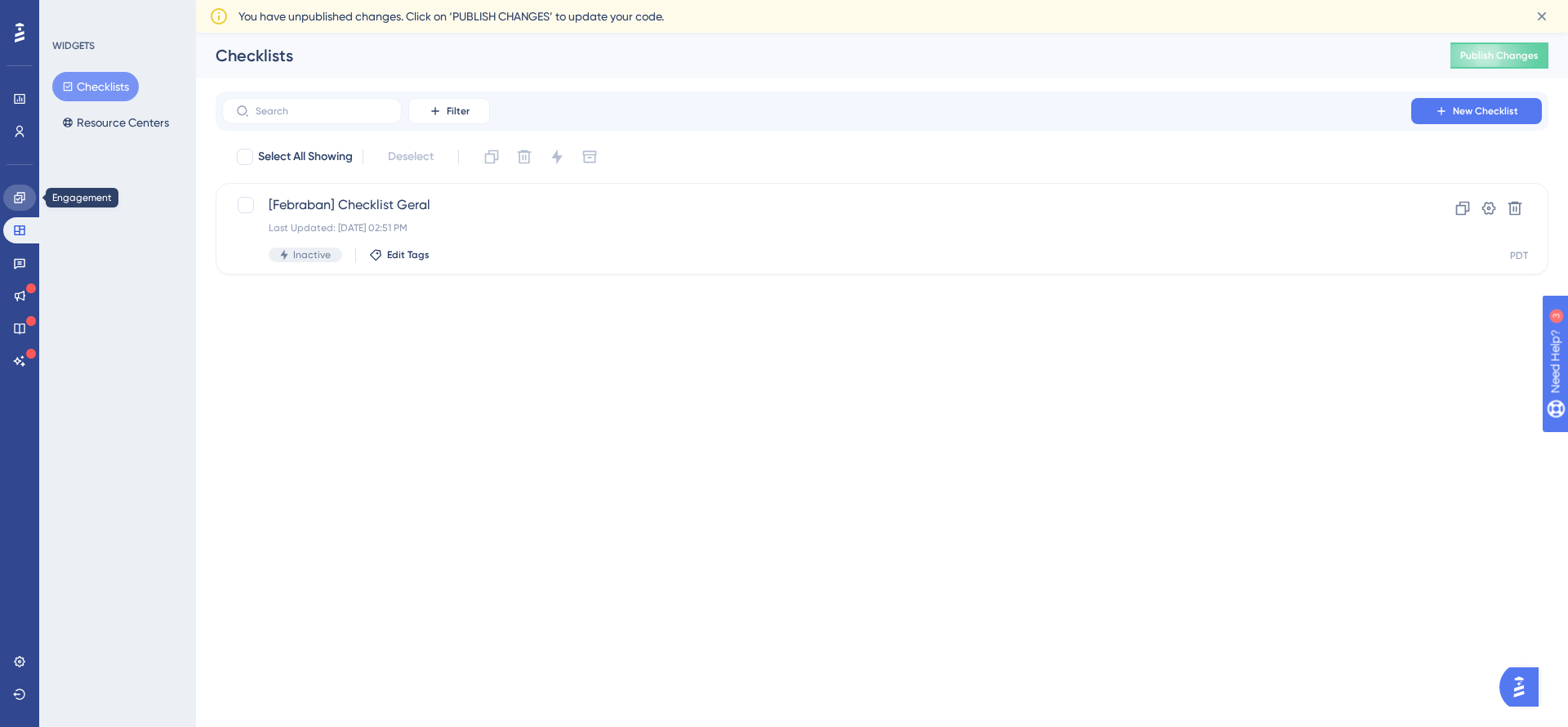
click at [23, 203] on icon at bounding box center [19, 197] width 13 height 13
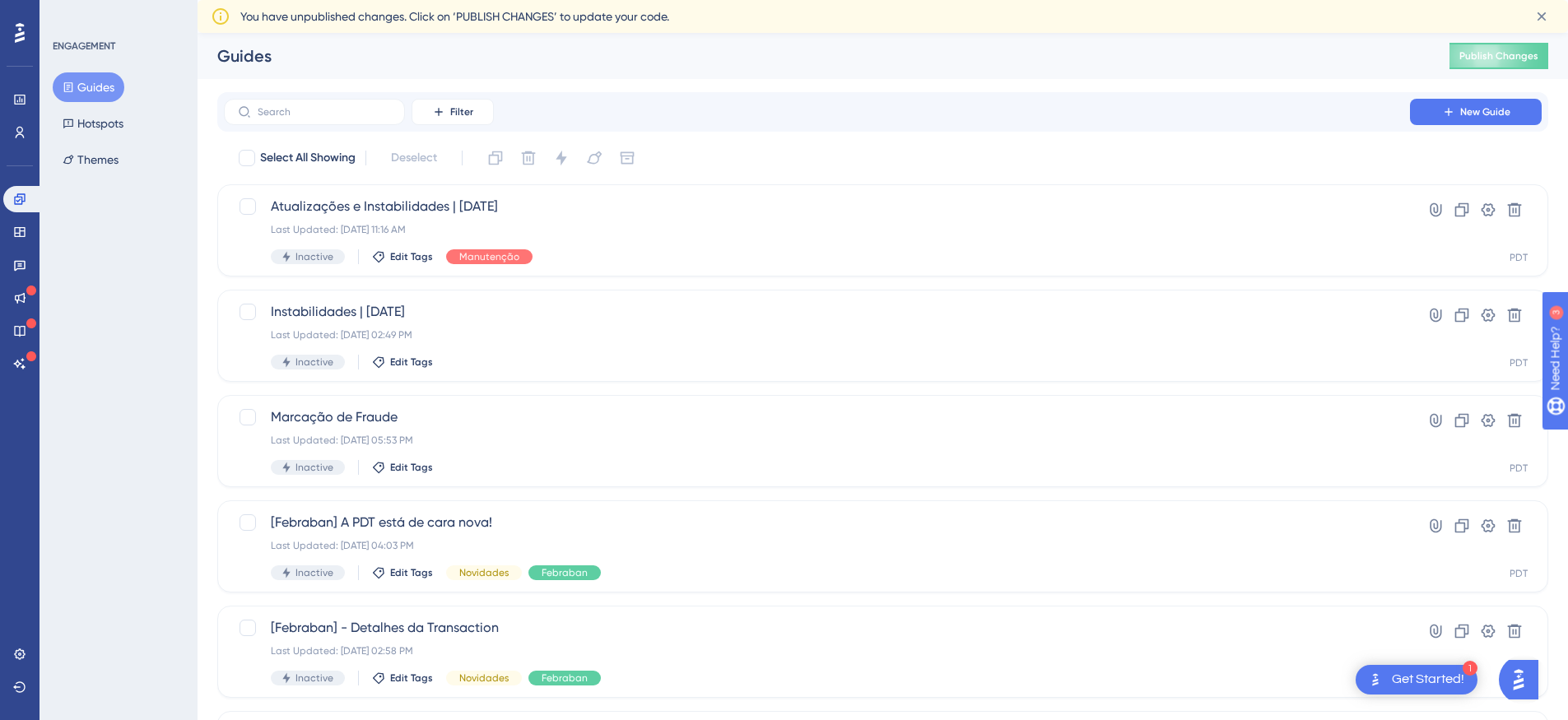
click at [89, 85] on button "Guides" at bounding box center [89, 87] width 71 height 29
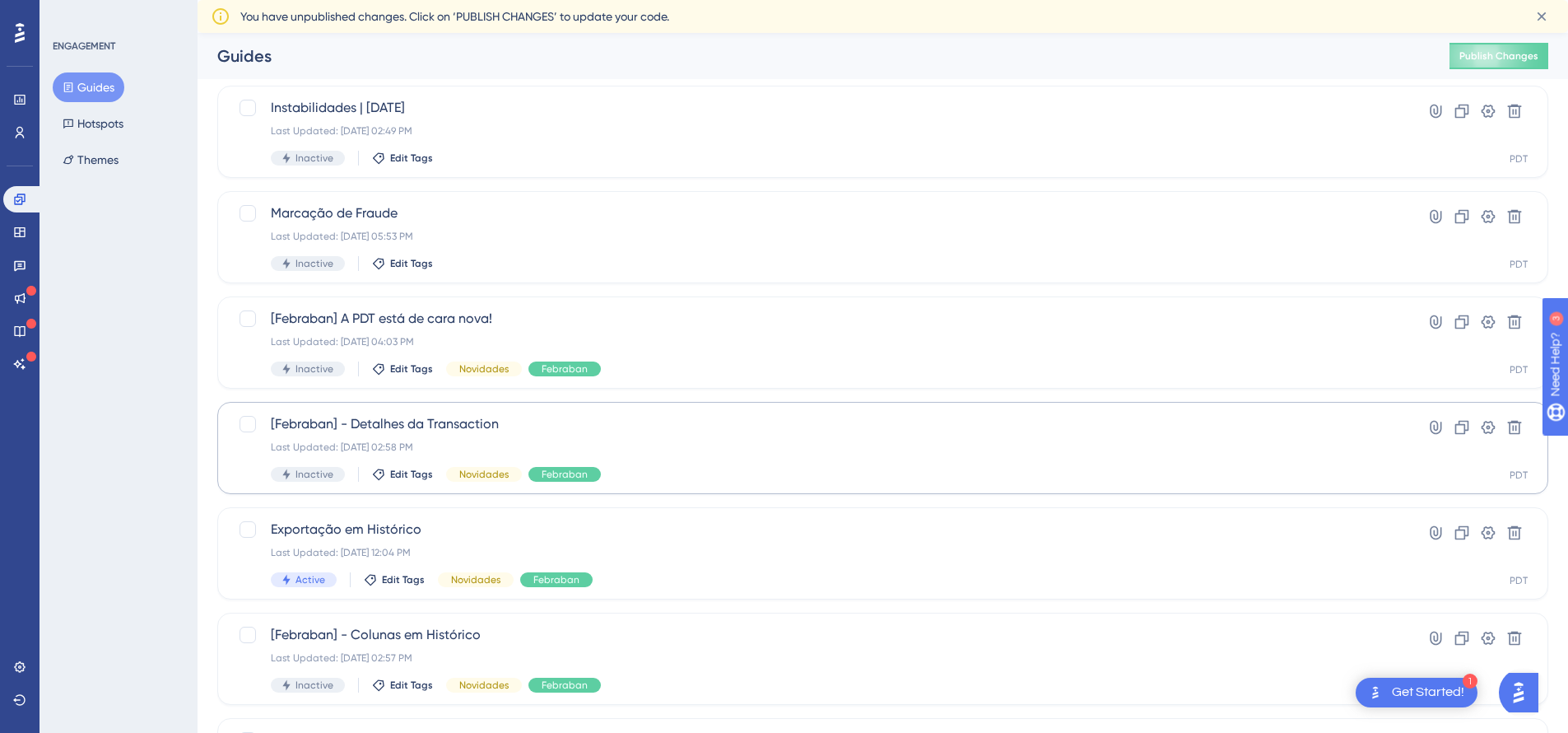
scroll to position [204, 0]
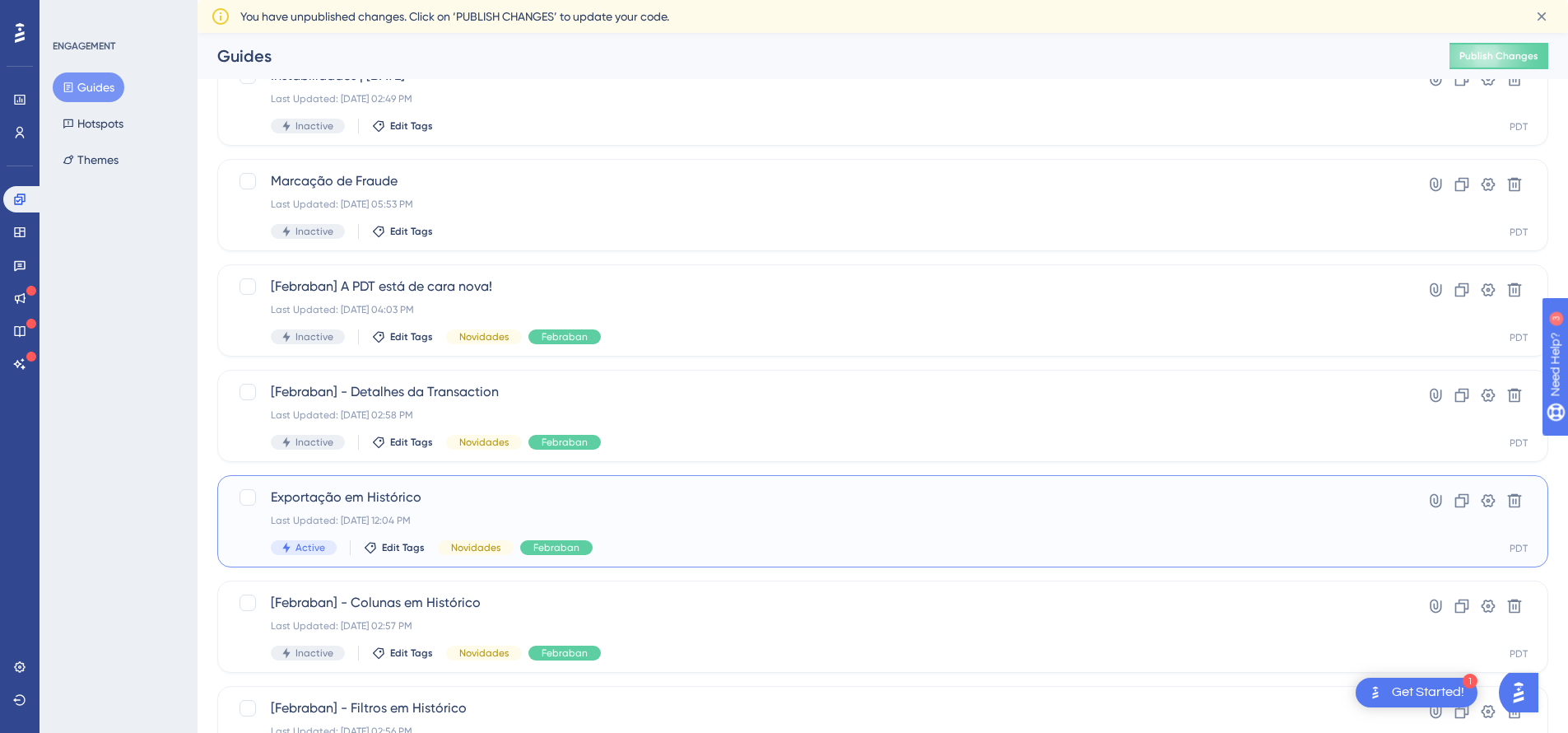
click at [471, 480] on div "Exportação em Histórico Last Updated: 20 de ago. de 2025 12:04 PM Active Edit T…" at bounding box center [883, 520] width 1331 height 92
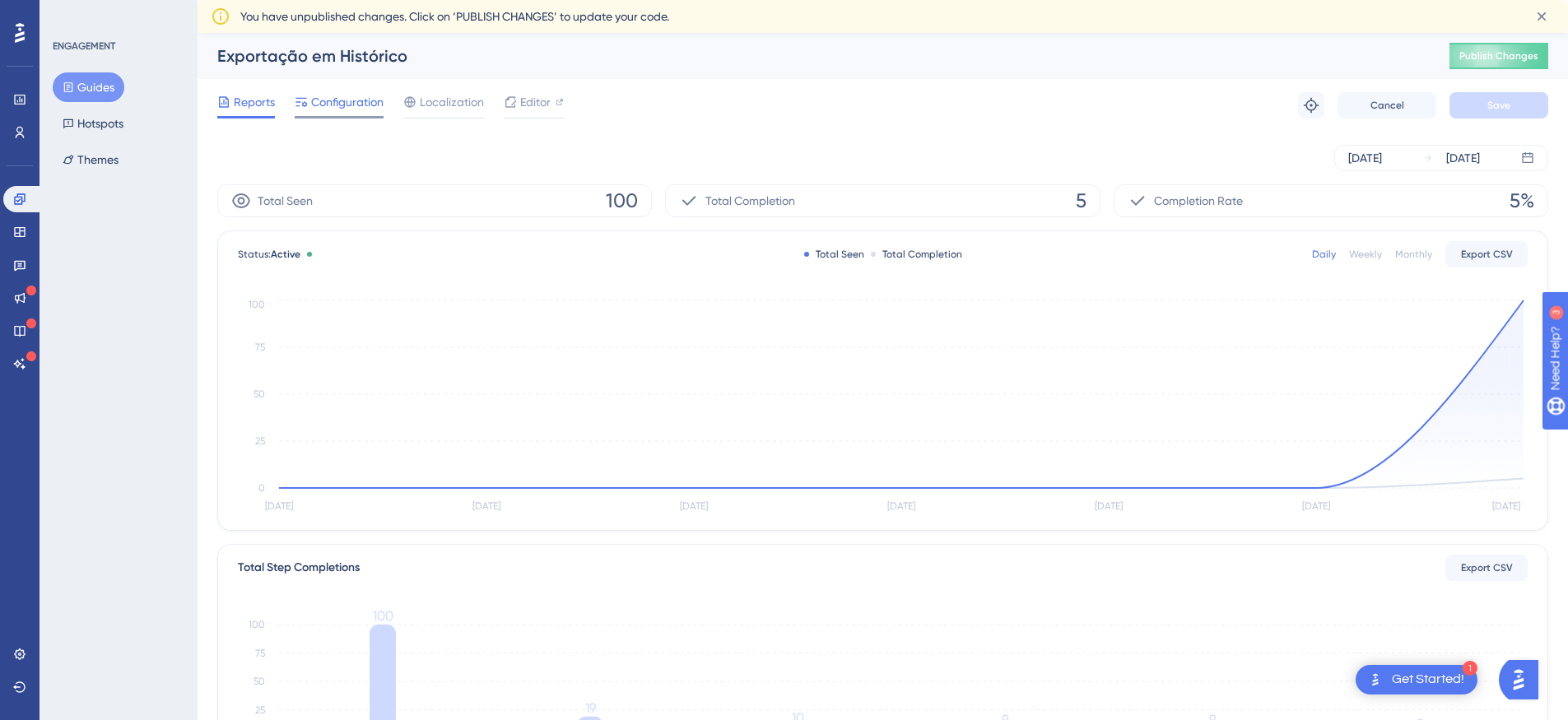
click at [353, 107] on span "Configuration" at bounding box center [347, 102] width 72 height 20
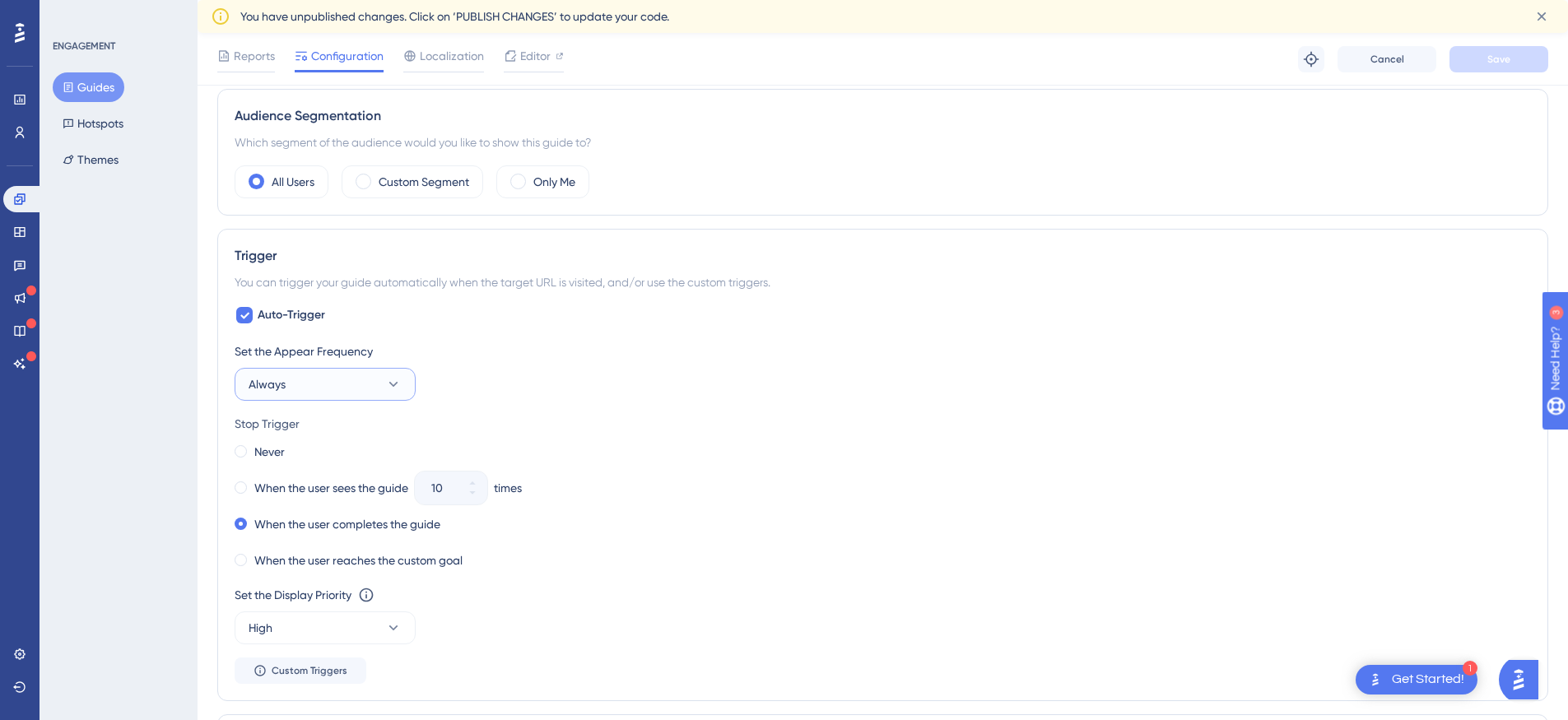
click at [395, 374] on button "Always" at bounding box center [325, 384] width 181 height 33
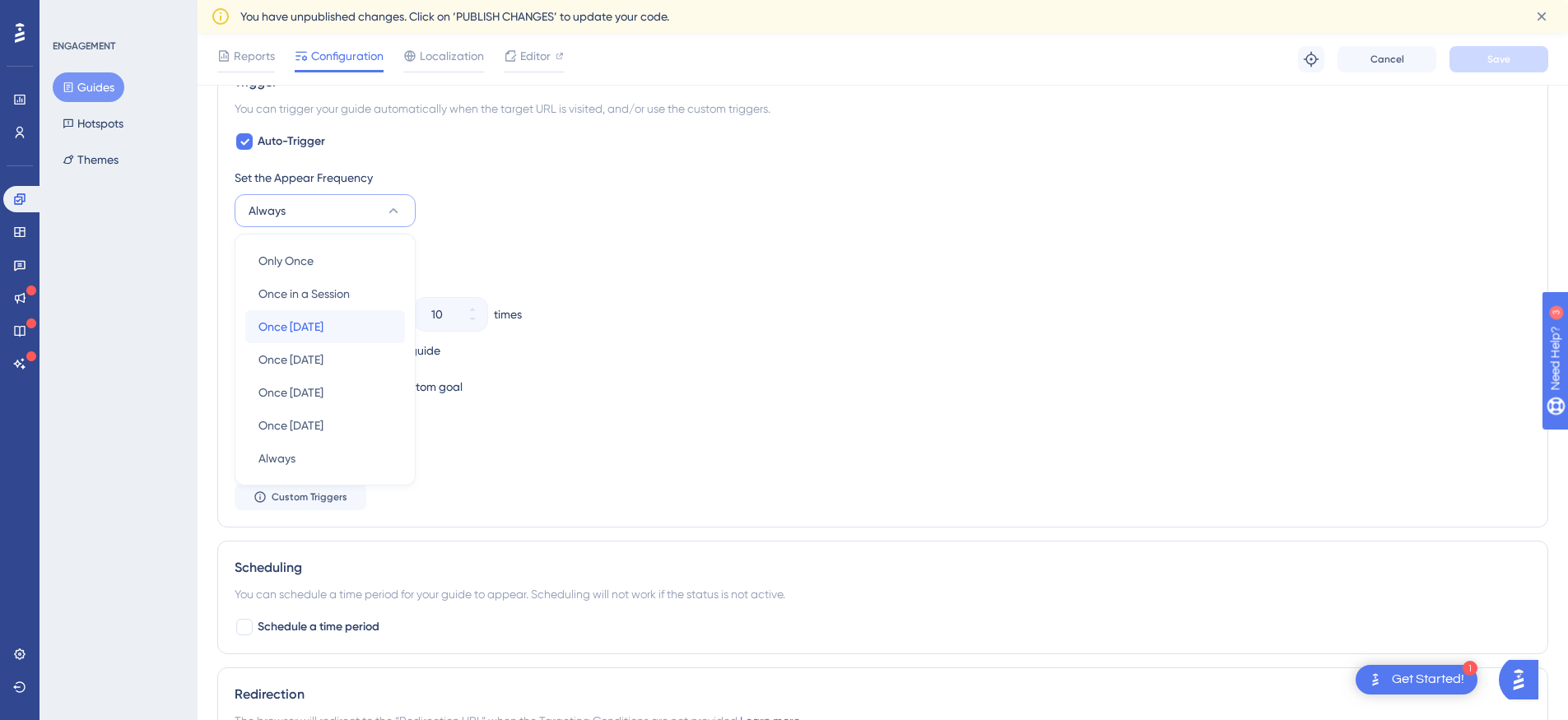
click at [314, 324] on span "Once in 1 day" at bounding box center [290, 327] width 65 height 20
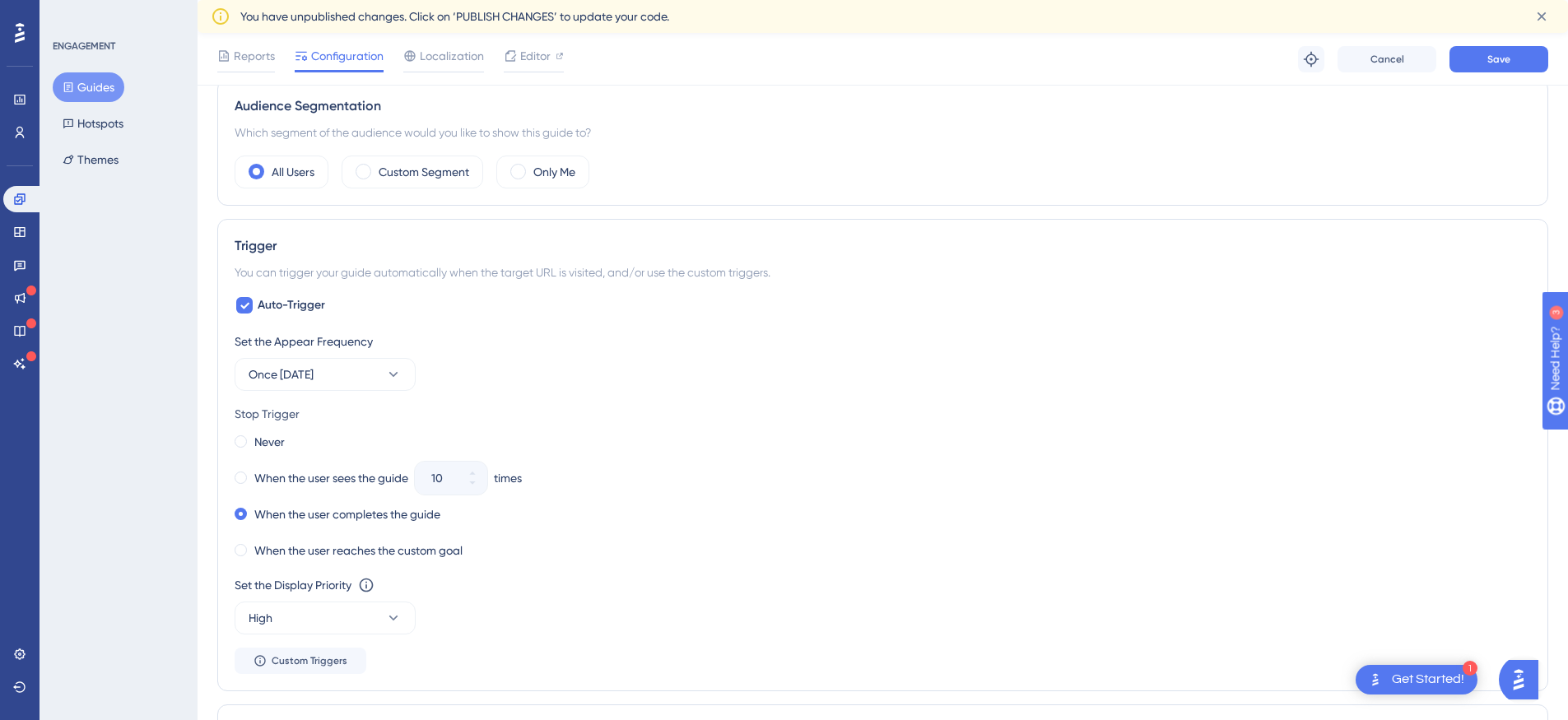
scroll to position [590, 0]
click at [589, 402] on div "Set the Appear Frequency Once in 1 day Stop Trigger Never When the user sees th…" at bounding box center [883, 504] width 1296 height 342
click at [376, 376] on button "Once in 1 day" at bounding box center [325, 376] width 181 height 33
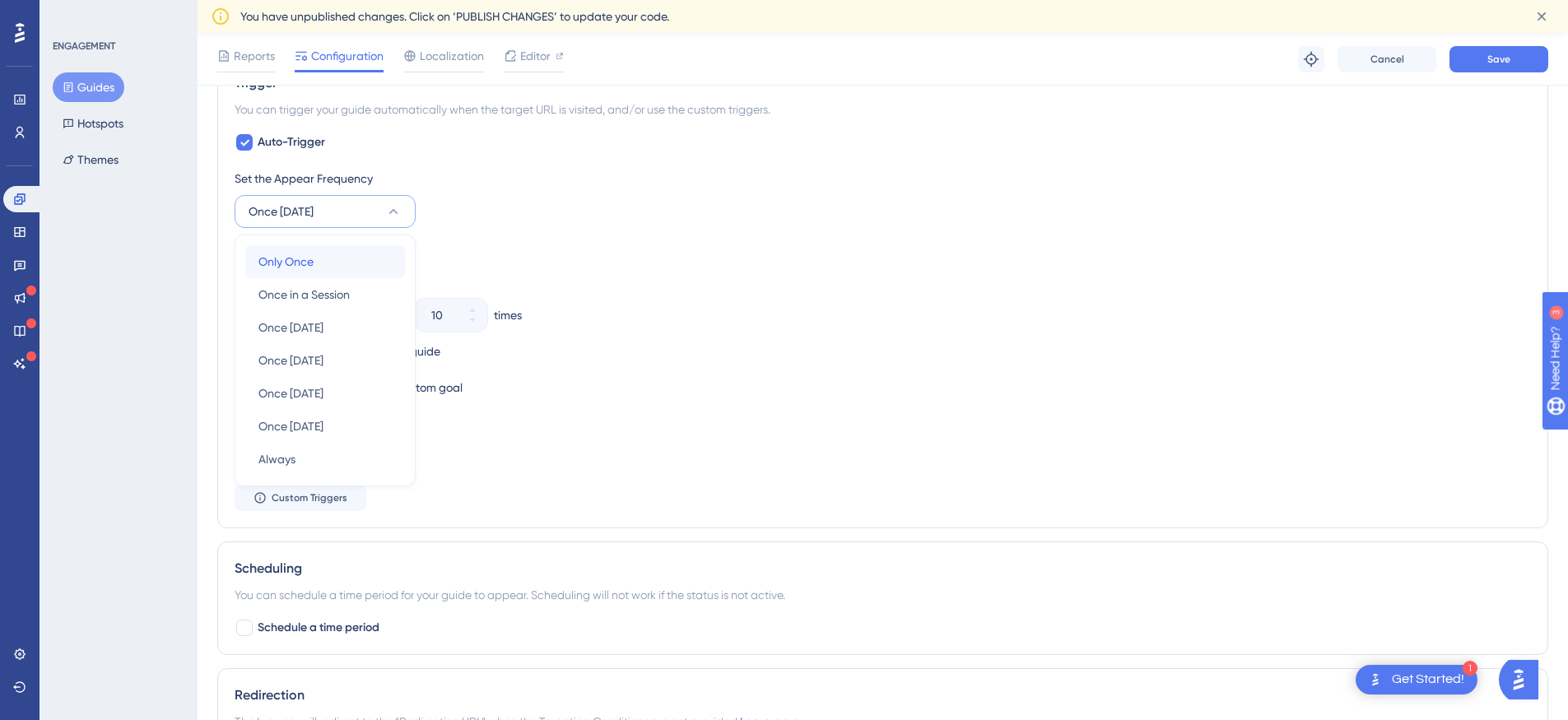
click at [322, 256] on div "Only Once Only Once" at bounding box center [325, 262] width 133 height 33
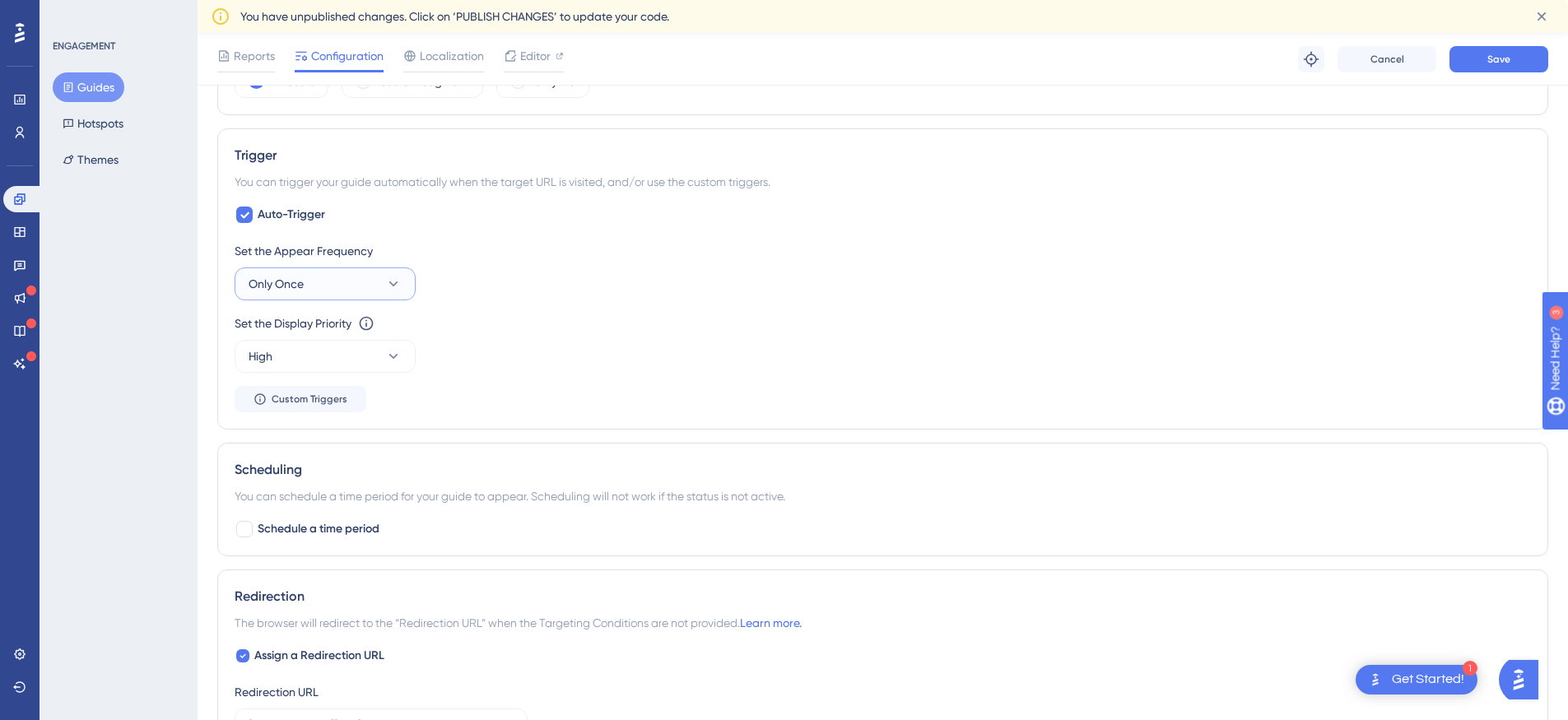
click at [369, 273] on button "Only Once" at bounding box center [325, 284] width 181 height 33
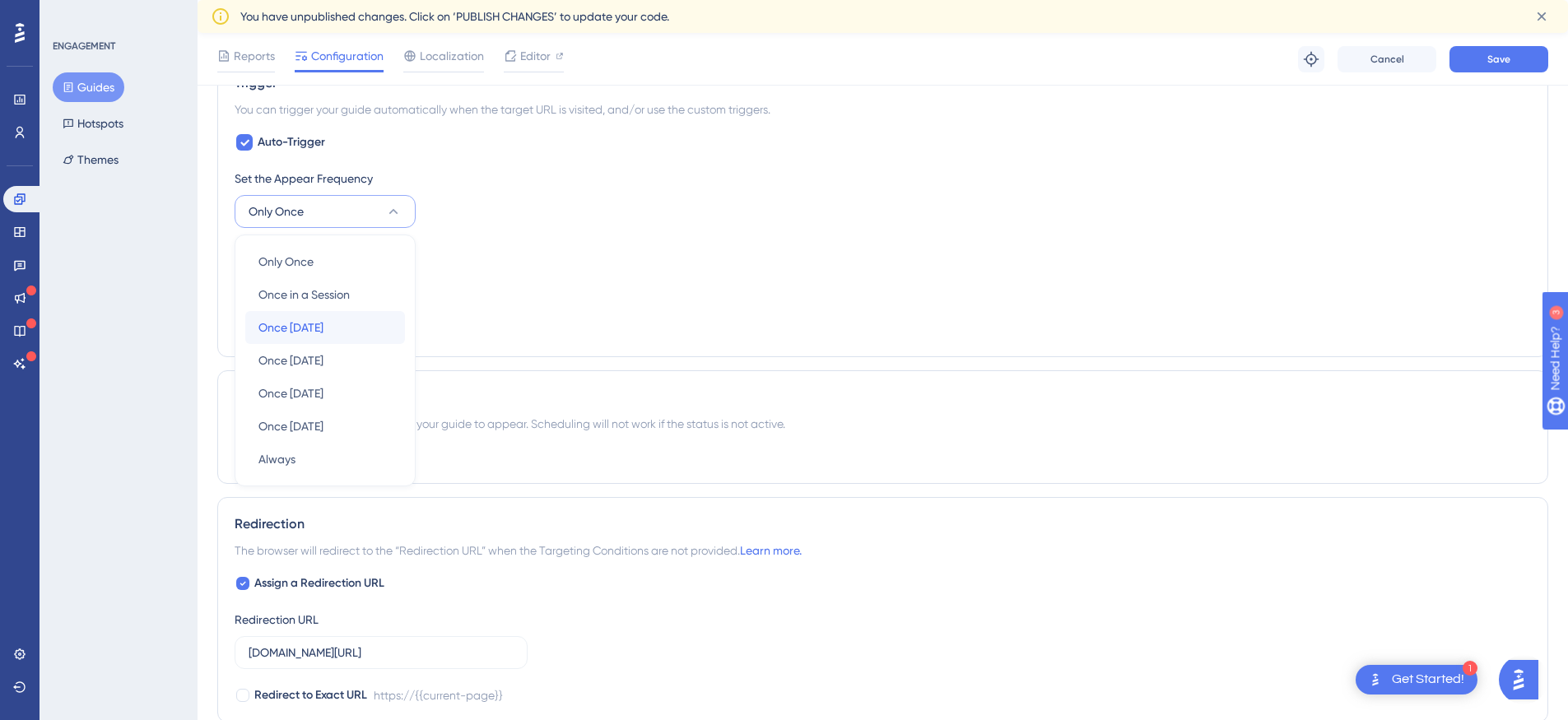
click at [319, 318] on span "Once in 1 day" at bounding box center [290, 328] width 65 height 20
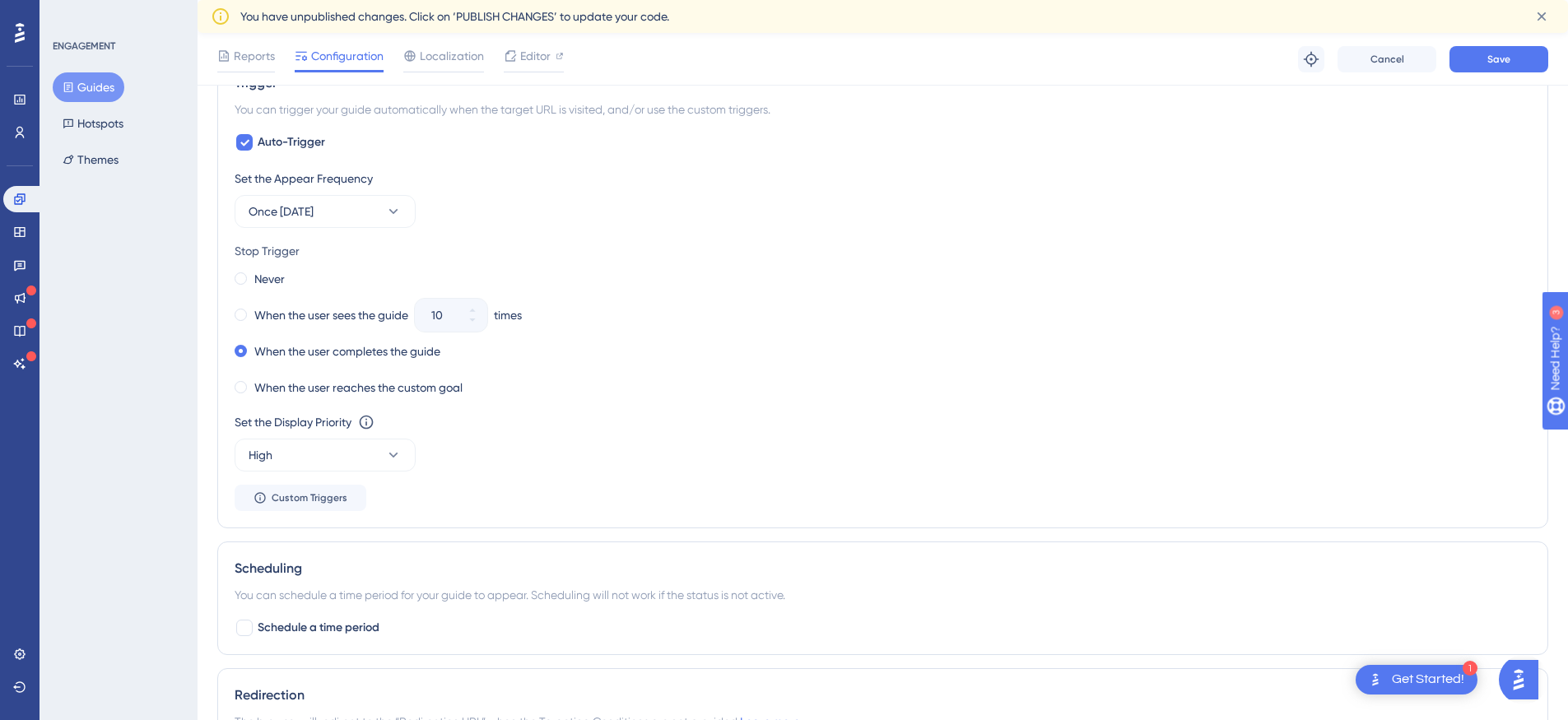
scroll to position [725, 0]
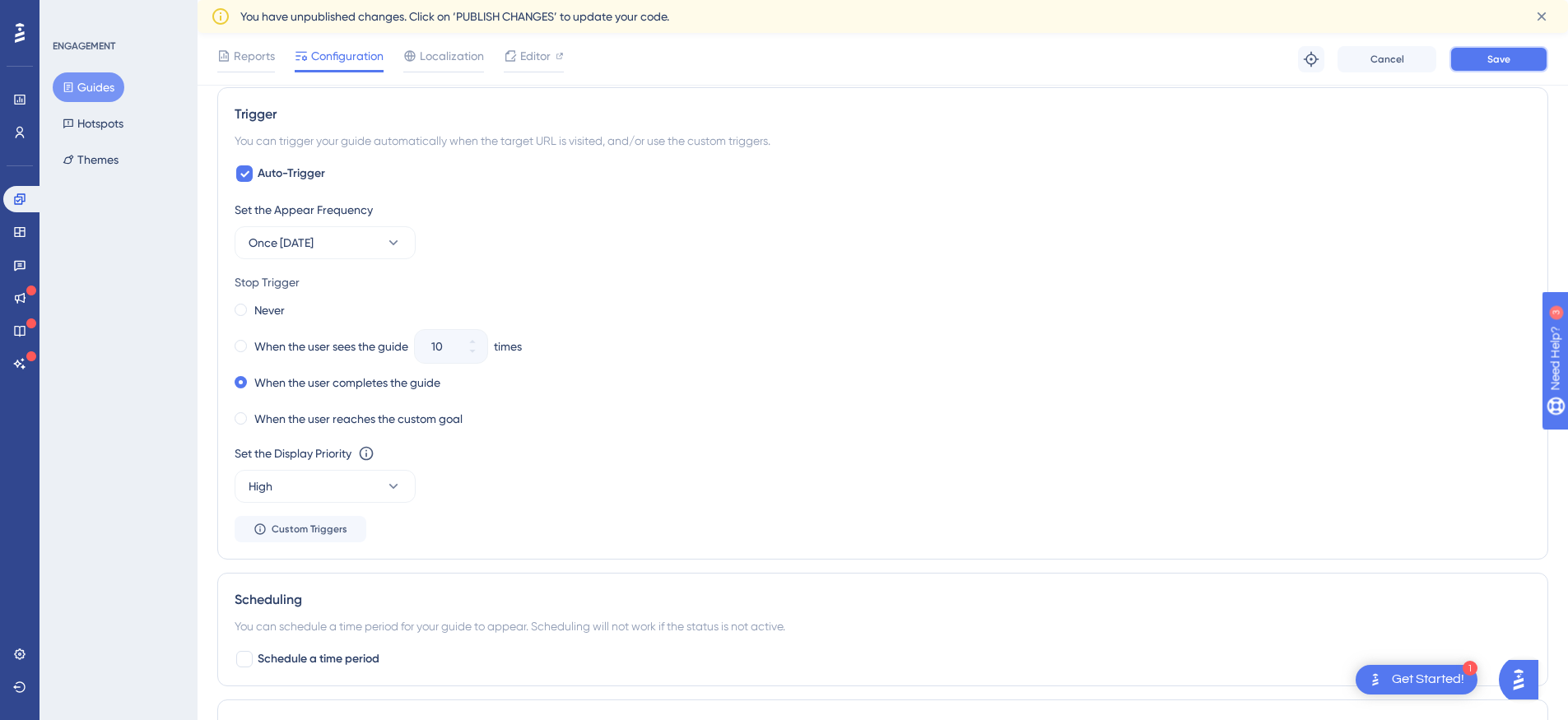
click at [1479, 63] on button "Save" at bounding box center [1499, 58] width 99 height 26
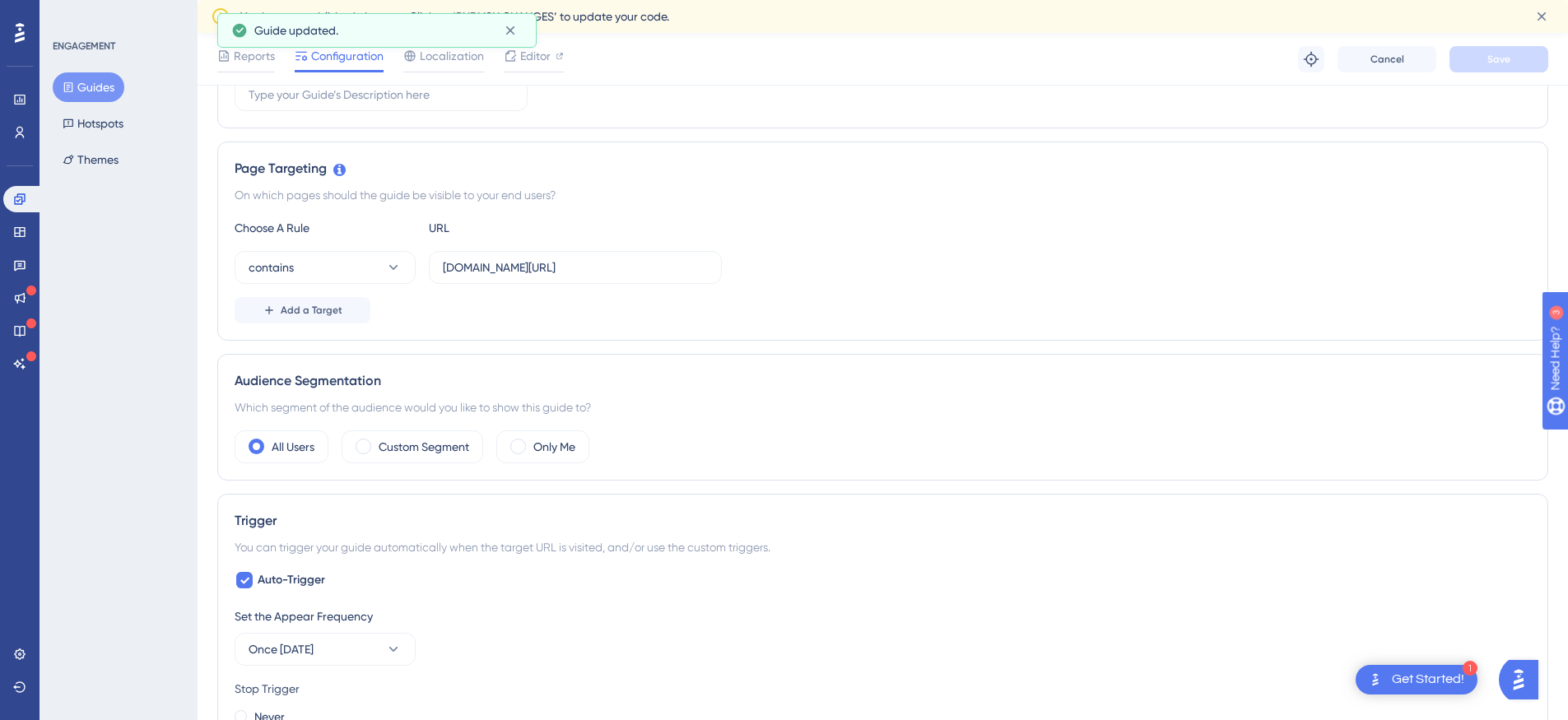
scroll to position [0, 0]
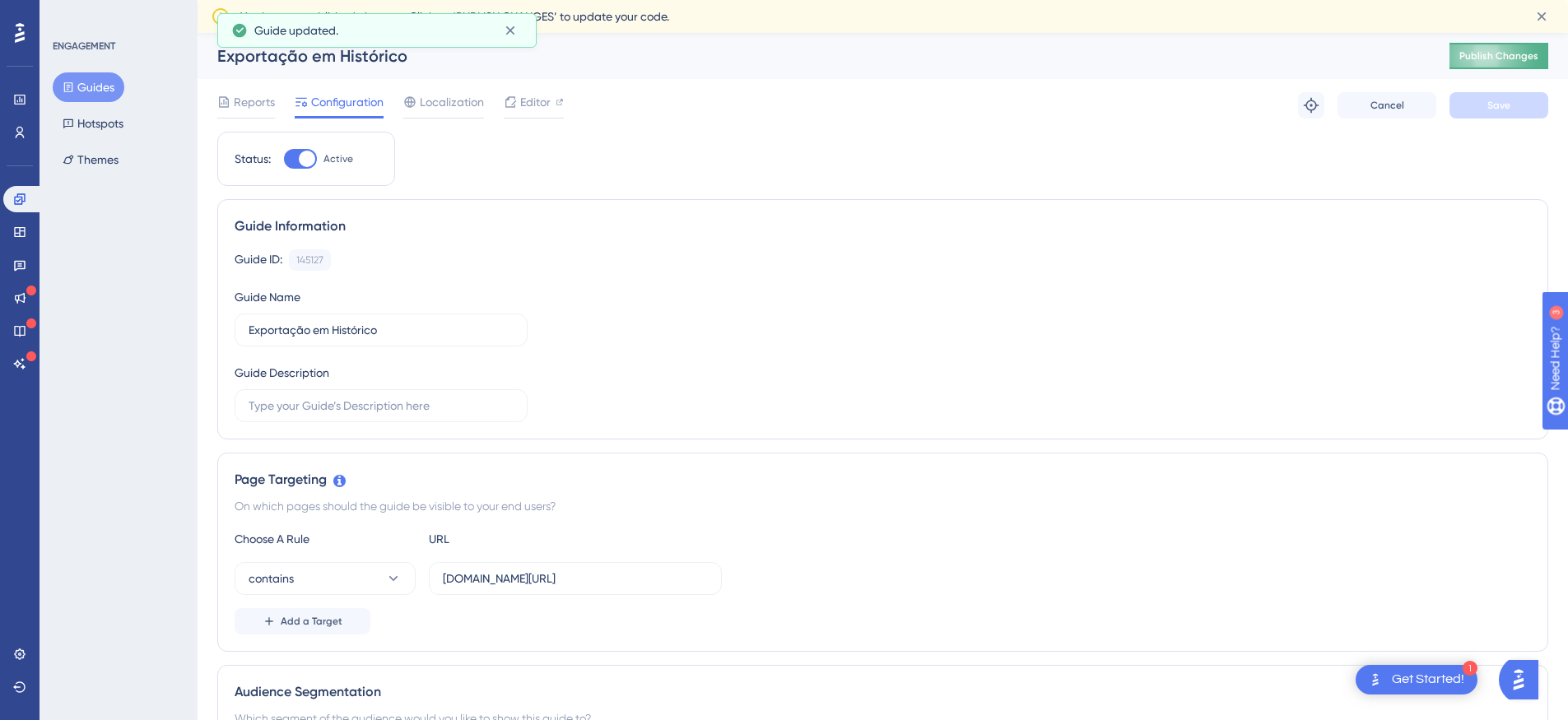
click at [1490, 59] on span "Publish Changes" at bounding box center [1499, 56] width 79 height 13
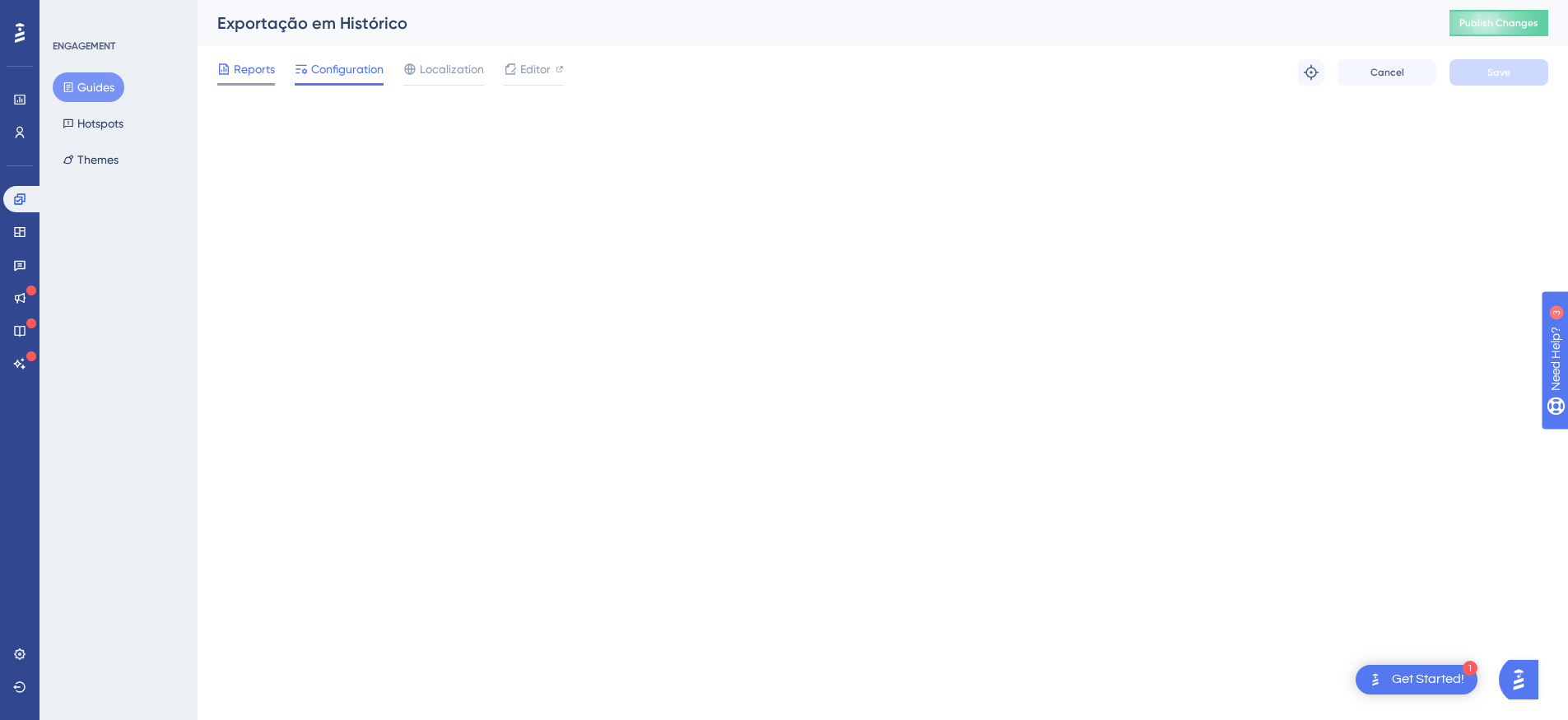
click at [253, 77] on span "Reports" at bounding box center [254, 69] width 41 height 20
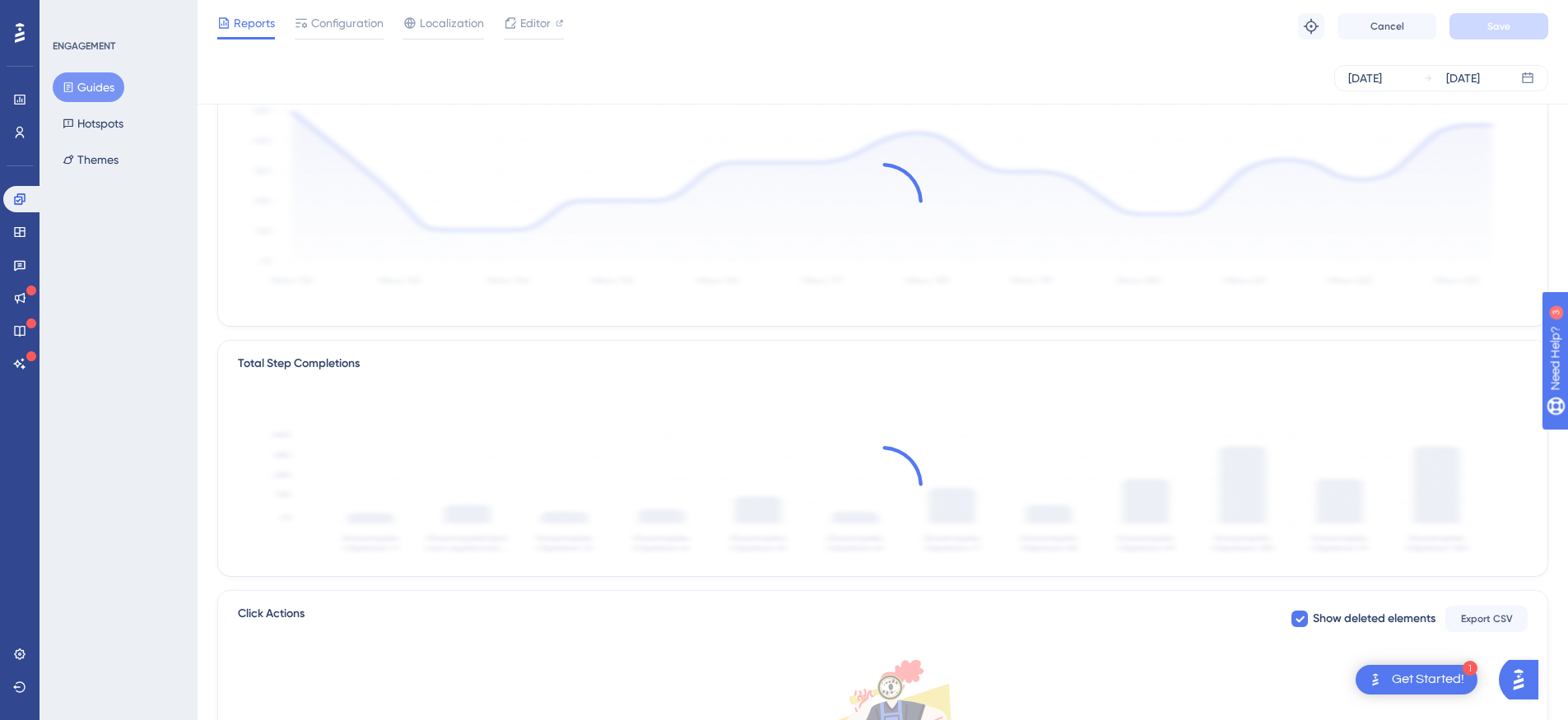
scroll to position [263, 0]
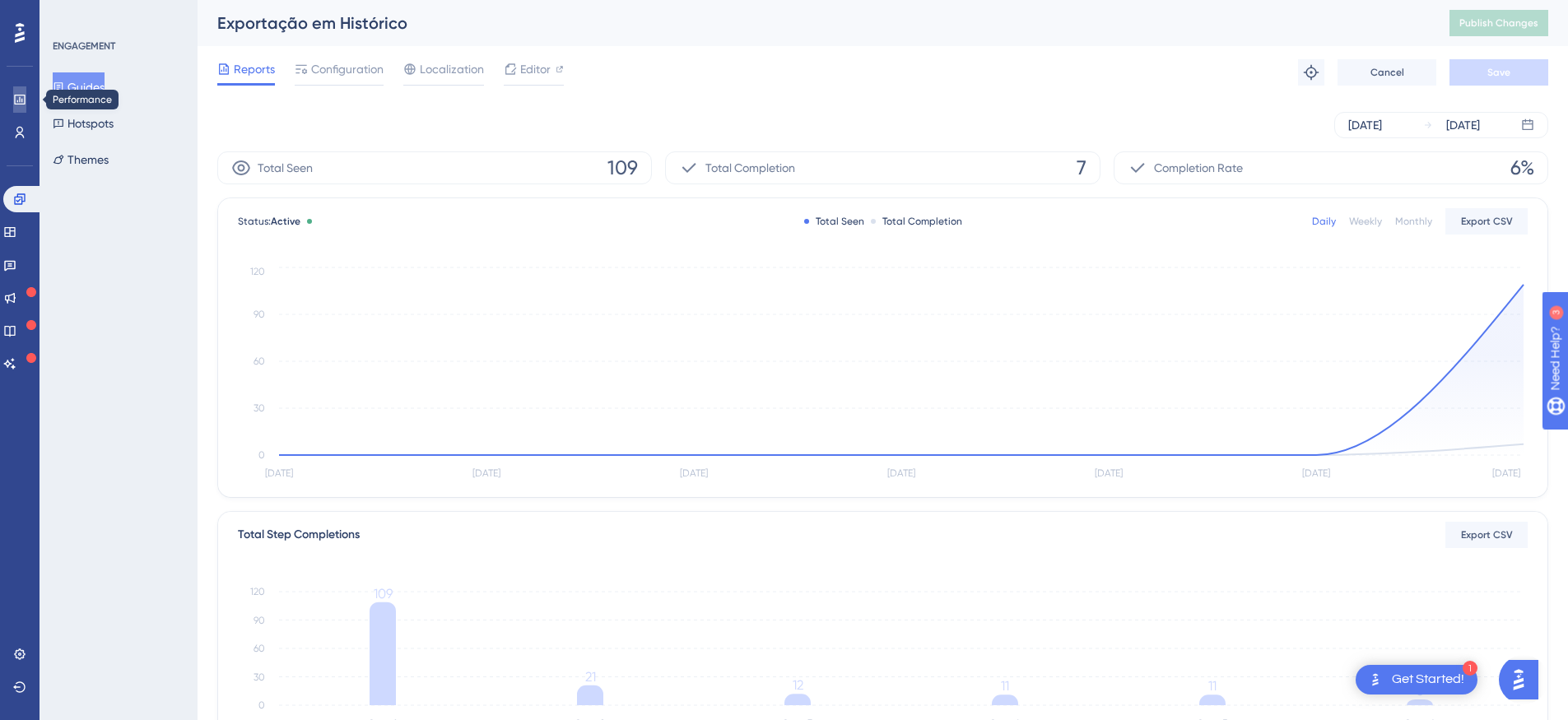
click at [22, 105] on icon at bounding box center [19, 99] width 13 height 13
